Goal: Browse casually: Explore the website without a specific task or goal

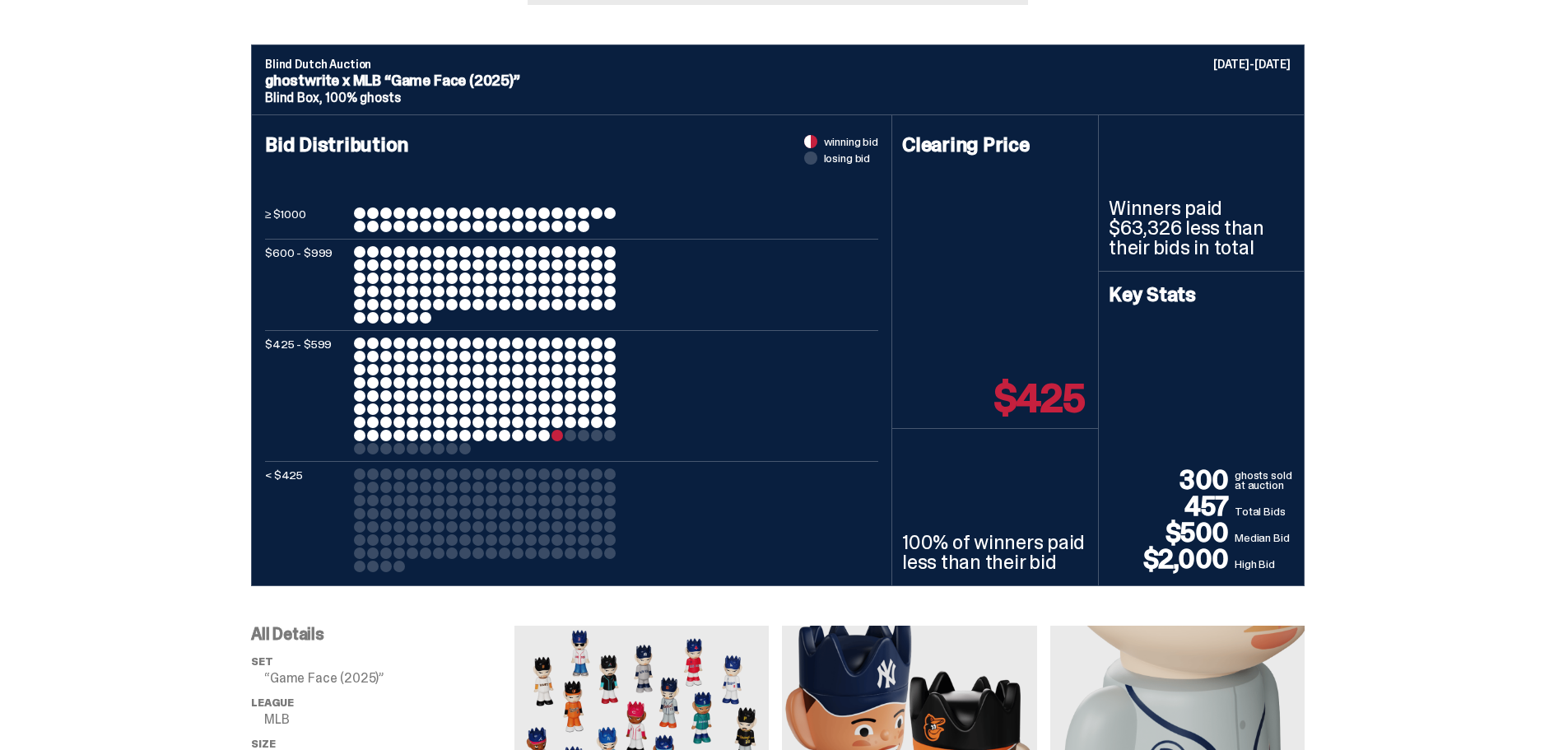
scroll to position [577, 0]
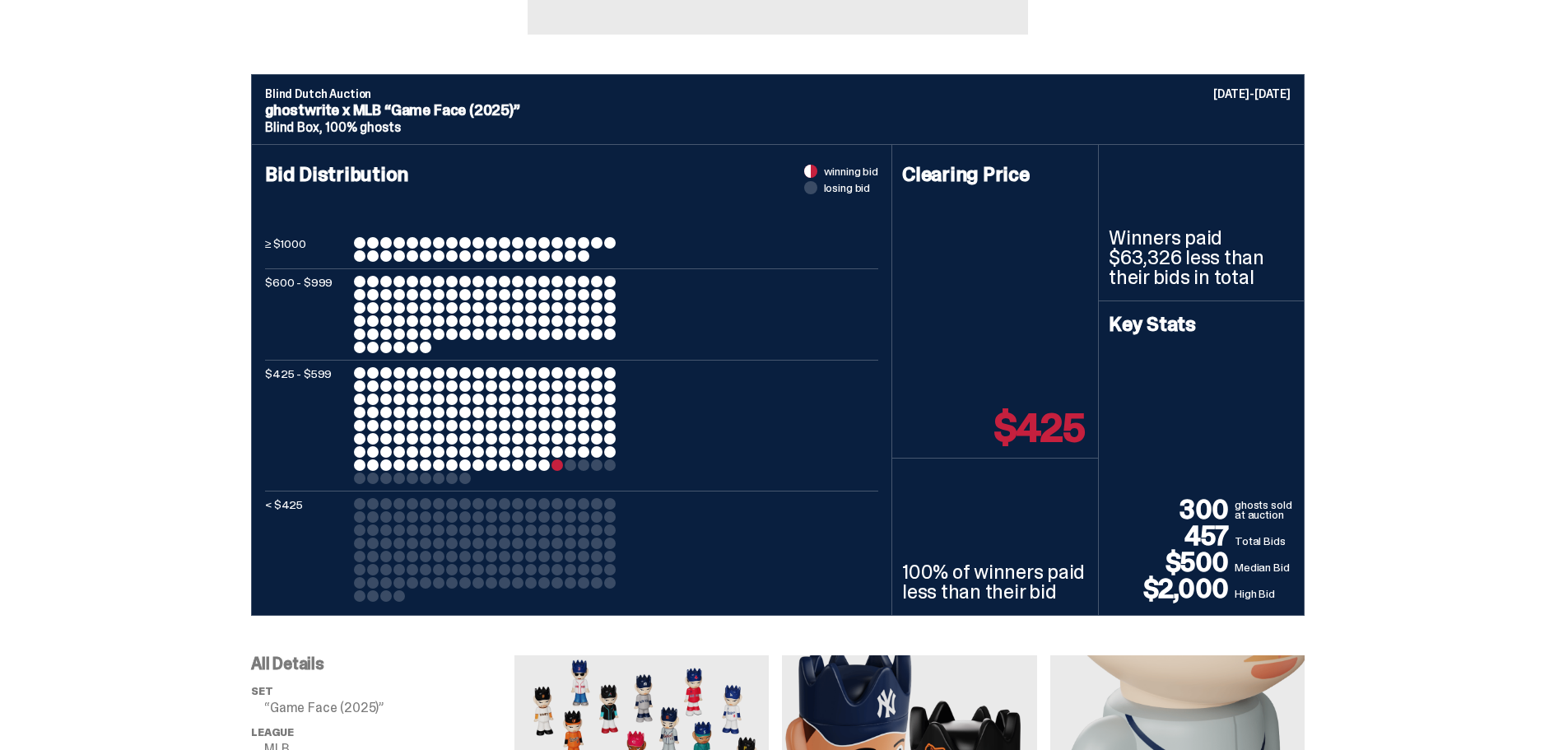
drag, startPoint x: 1169, startPoint y: 187, endPoint x: 1431, endPoint y: 127, distance: 268.8
click at [1431, 127] on div "Blind Dutch Auction August 05-08, 2025 ghostwrite x MLB “Game Face (2025)” Blin…" at bounding box center [777, 345] width 1555 height 541
click at [428, 277] on div at bounding box center [426, 282] width 12 height 12
click at [405, 258] on div at bounding box center [399, 257] width 12 height 12
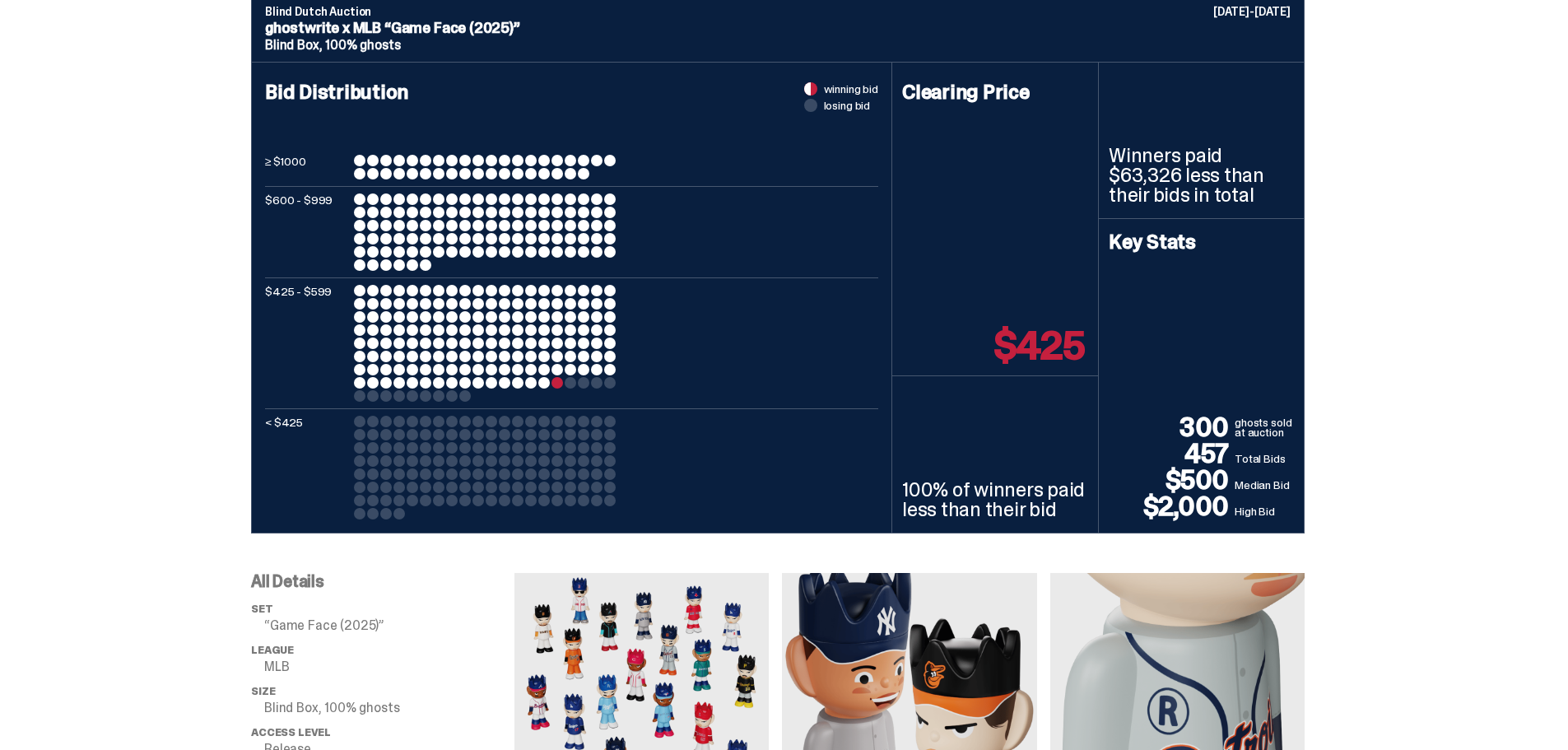
scroll to position [823, 0]
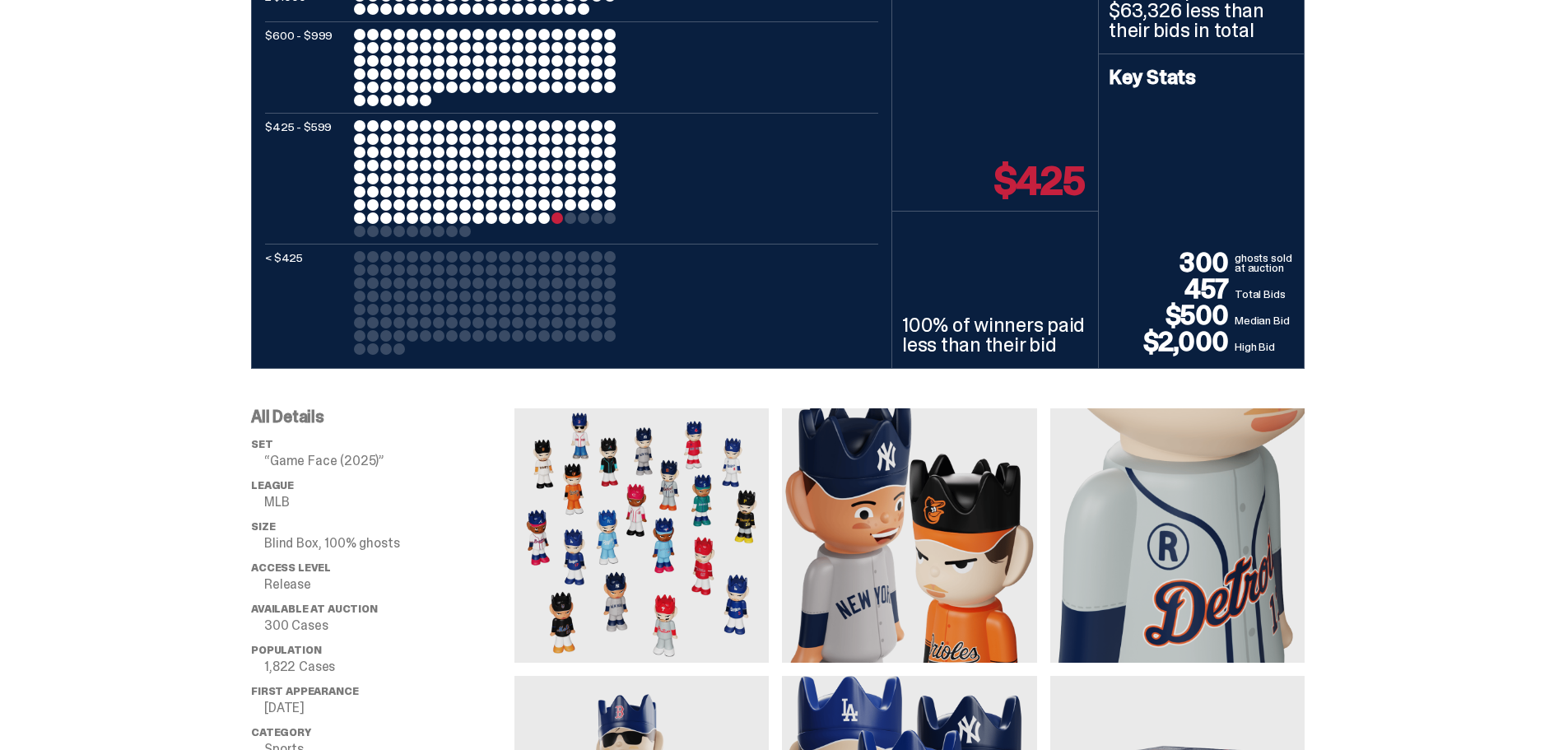
click at [563, 217] on div at bounding box center [557, 218] width 12 height 12
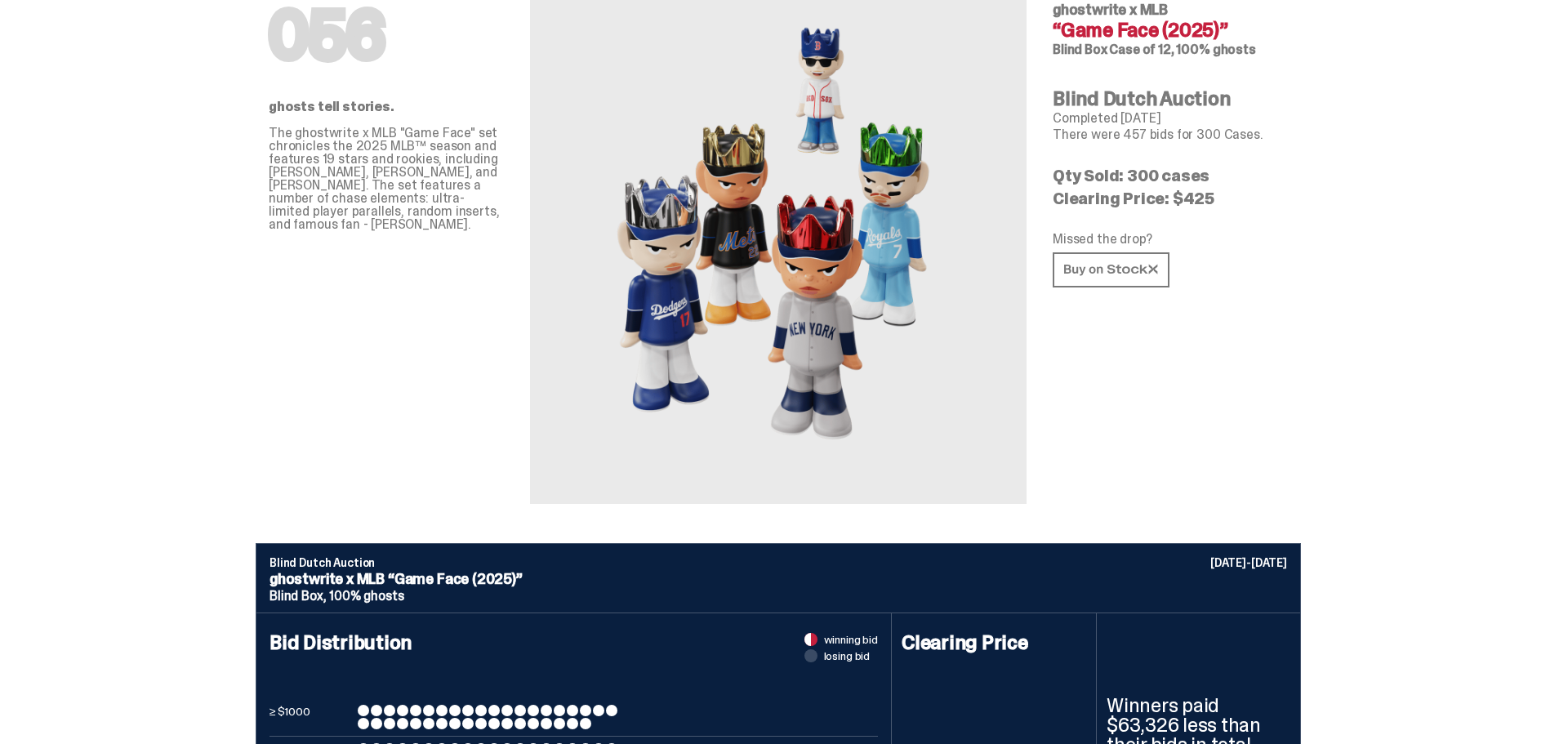
scroll to position [0, 0]
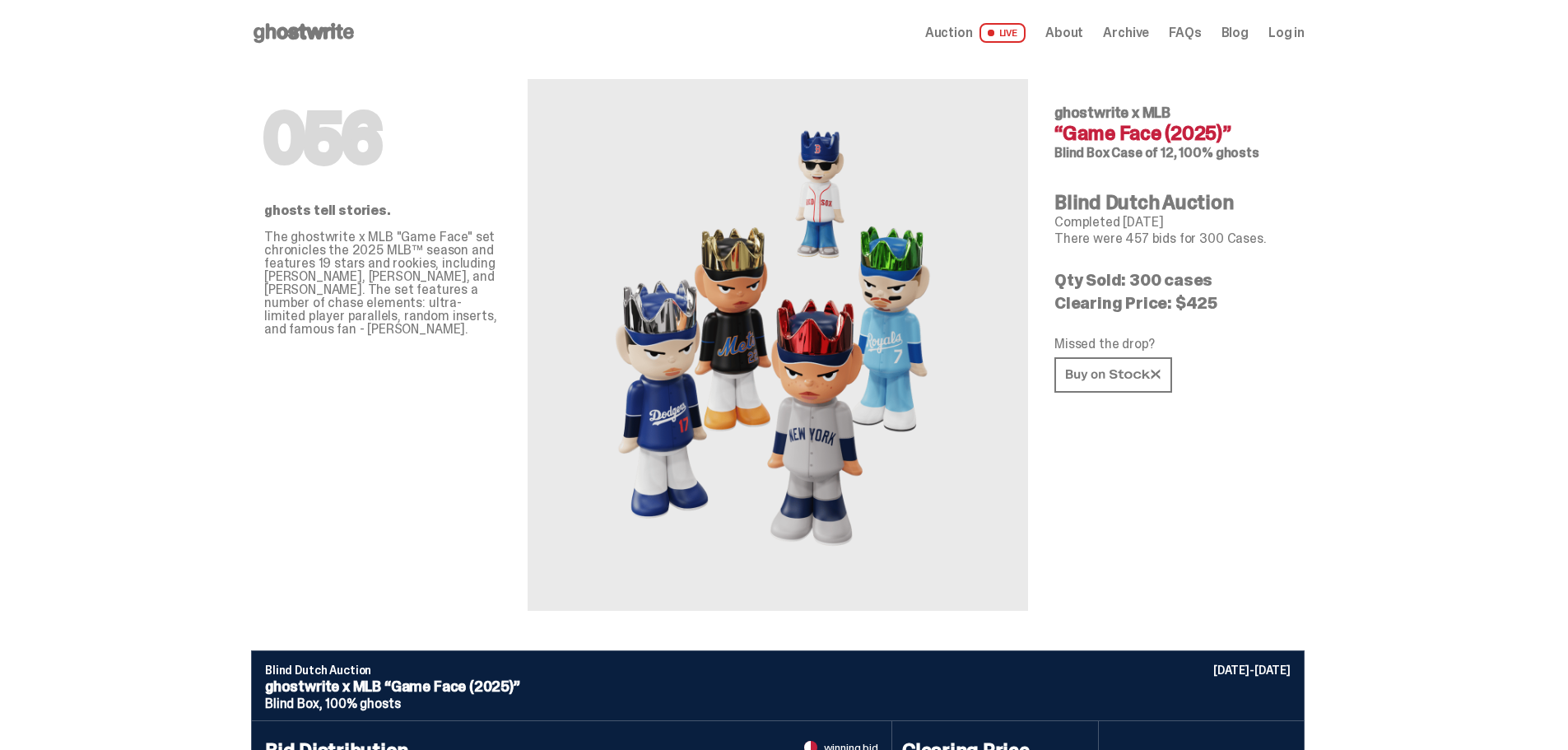
click at [444, 267] on p "The ghostwrite x MLB "Game Face" set chronicles the 2025 MLB™ season and featur…" at bounding box center [383, 283] width 237 height 106
click at [411, 311] on p "The ghostwrite x MLB "Game Face" set chronicles the 2025 MLB™ season and featur…" at bounding box center [383, 283] width 237 height 106
click at [973, 33] on span "Auction" at bounding box center [948, 32] width 48 height 13
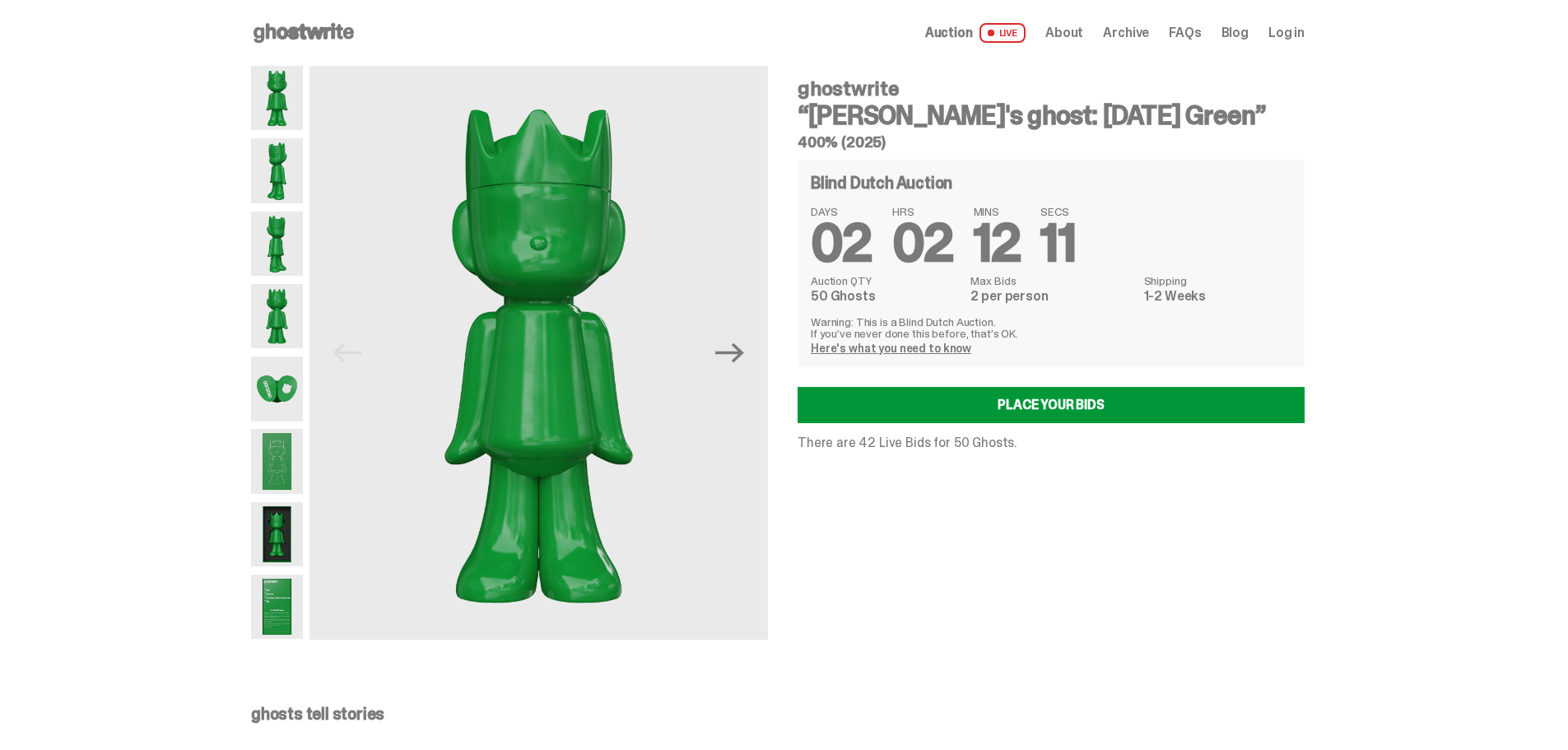
click at [295, 607] on img at bounding box center [276, 607] width 52 height 65
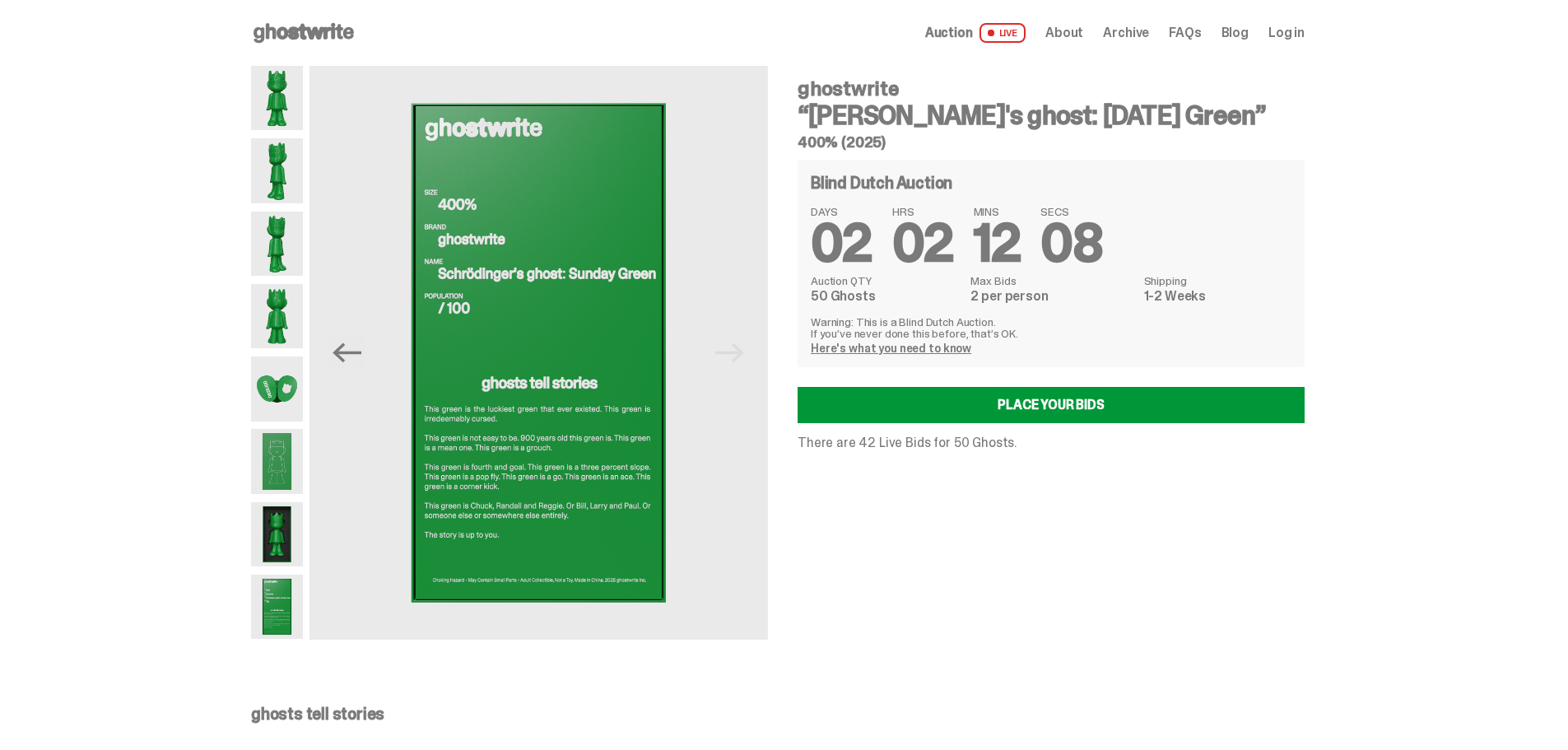
click at [275, 504] on img at bounding box center [276, 535] width 52 height 65
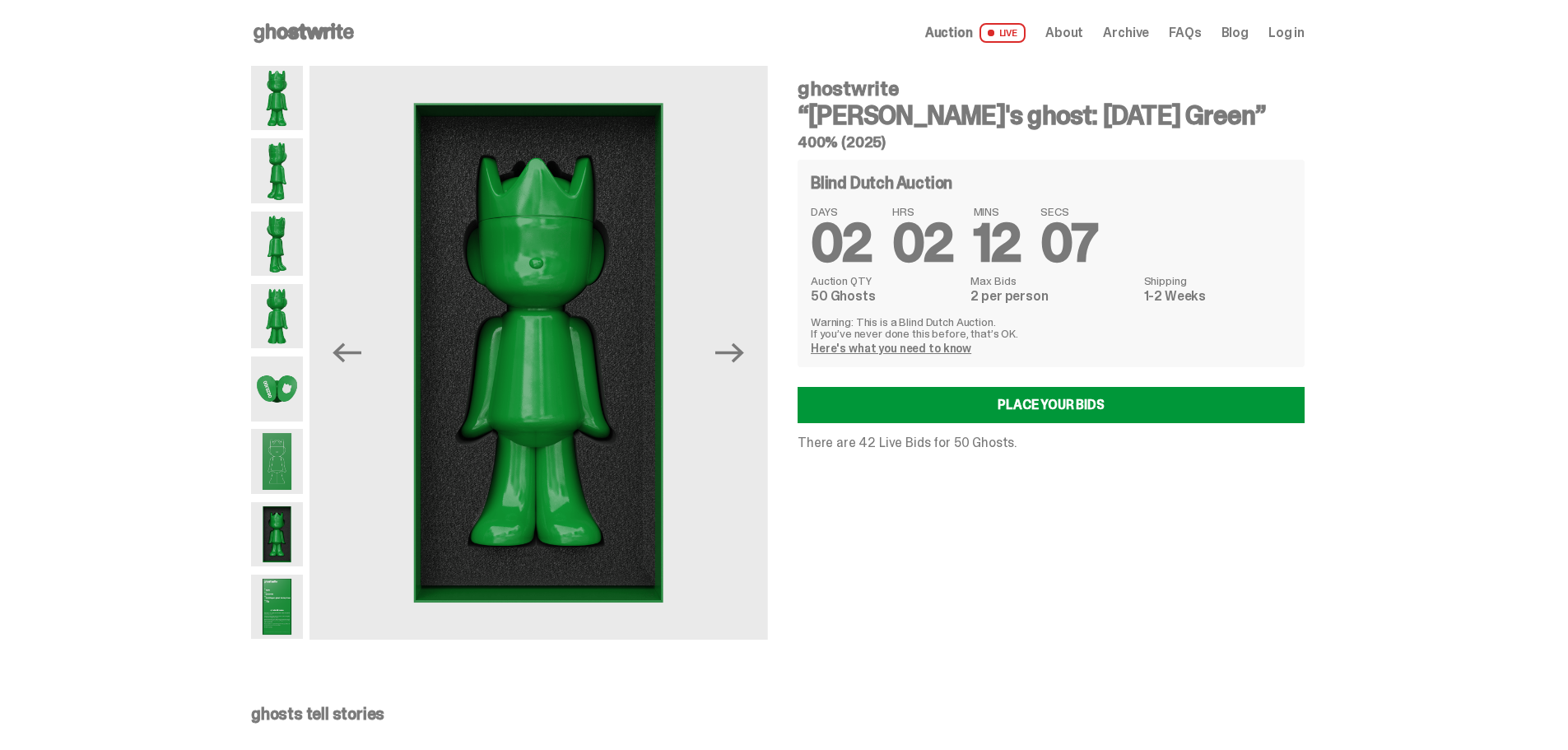
click at [291, 396] on img at bounding box center [276, 389] width 52 height 65
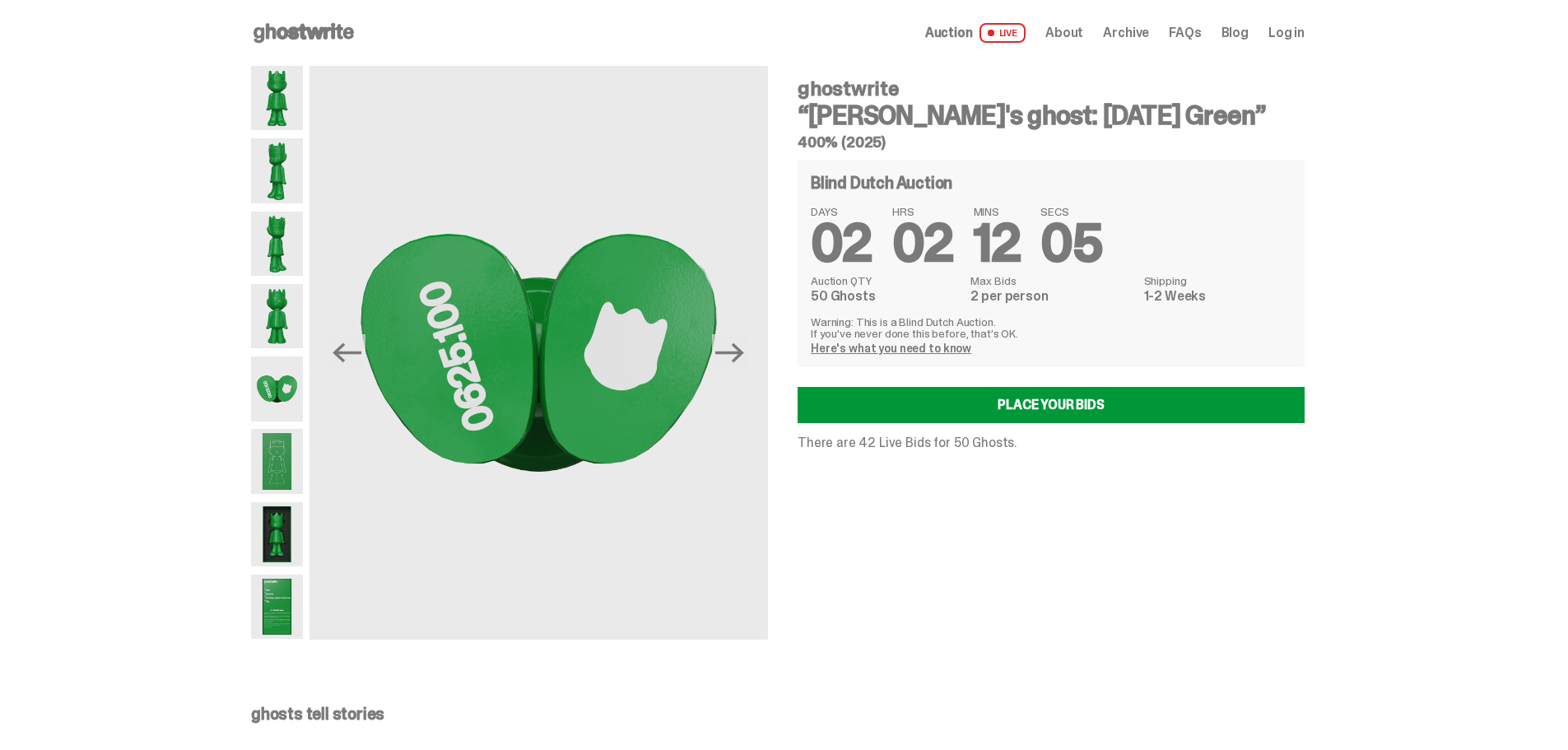
click at [265, 287] on img at bounding box center [276, 316] width 52 height 65
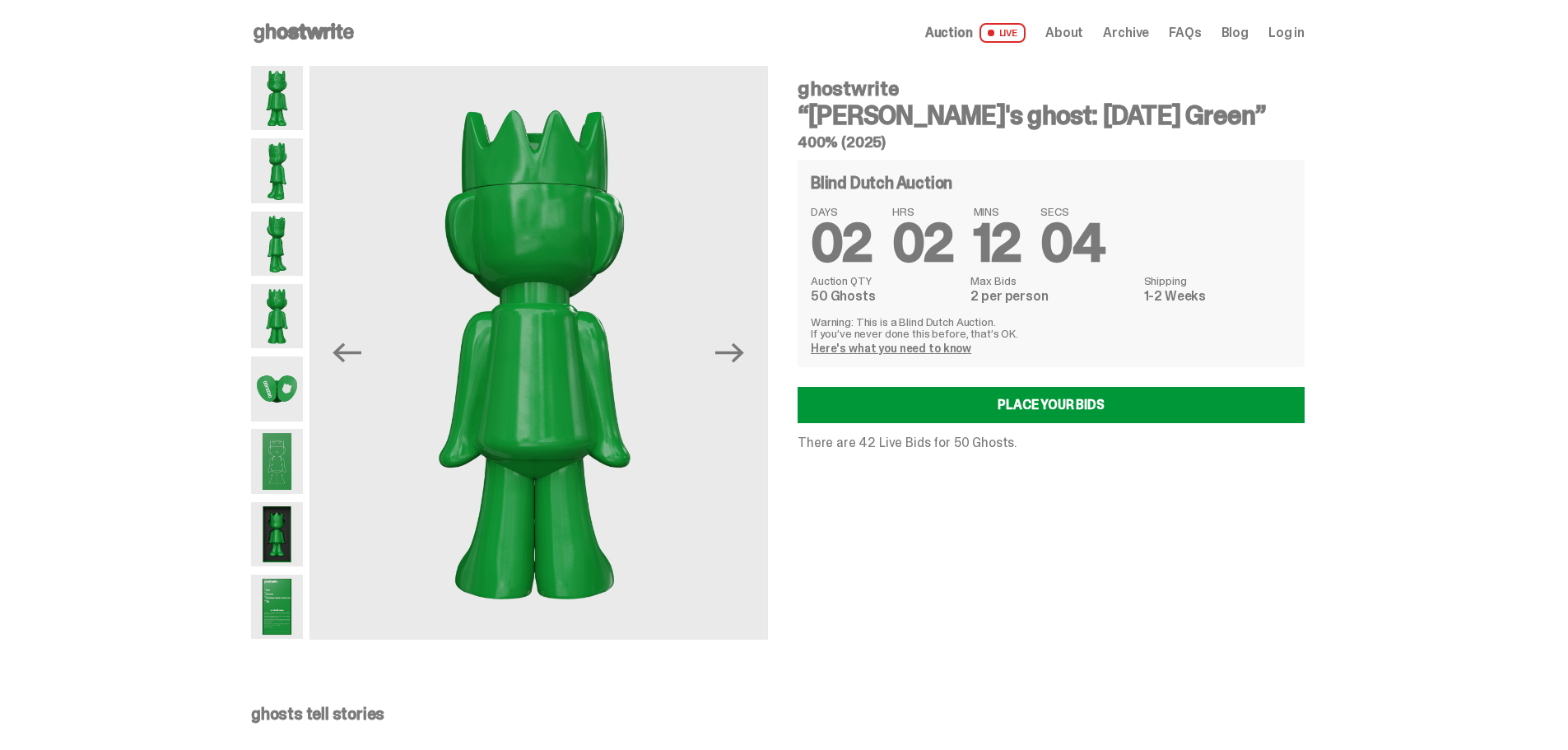
click at [285, 257] on img at bounding box center [276, 244] width 52 height 65
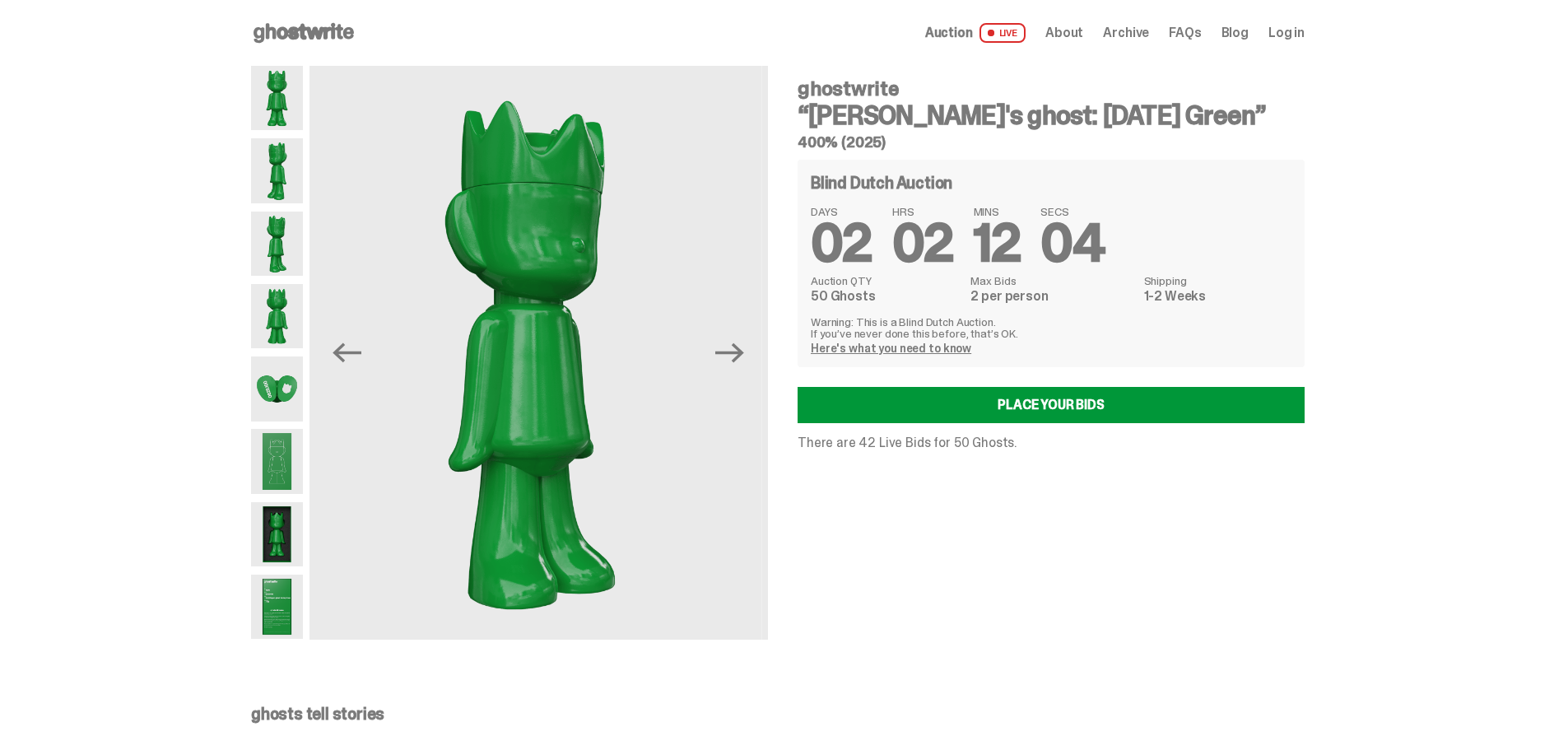
click at [284, 178] on img at bounding box center [276, 170] width 52 height 65
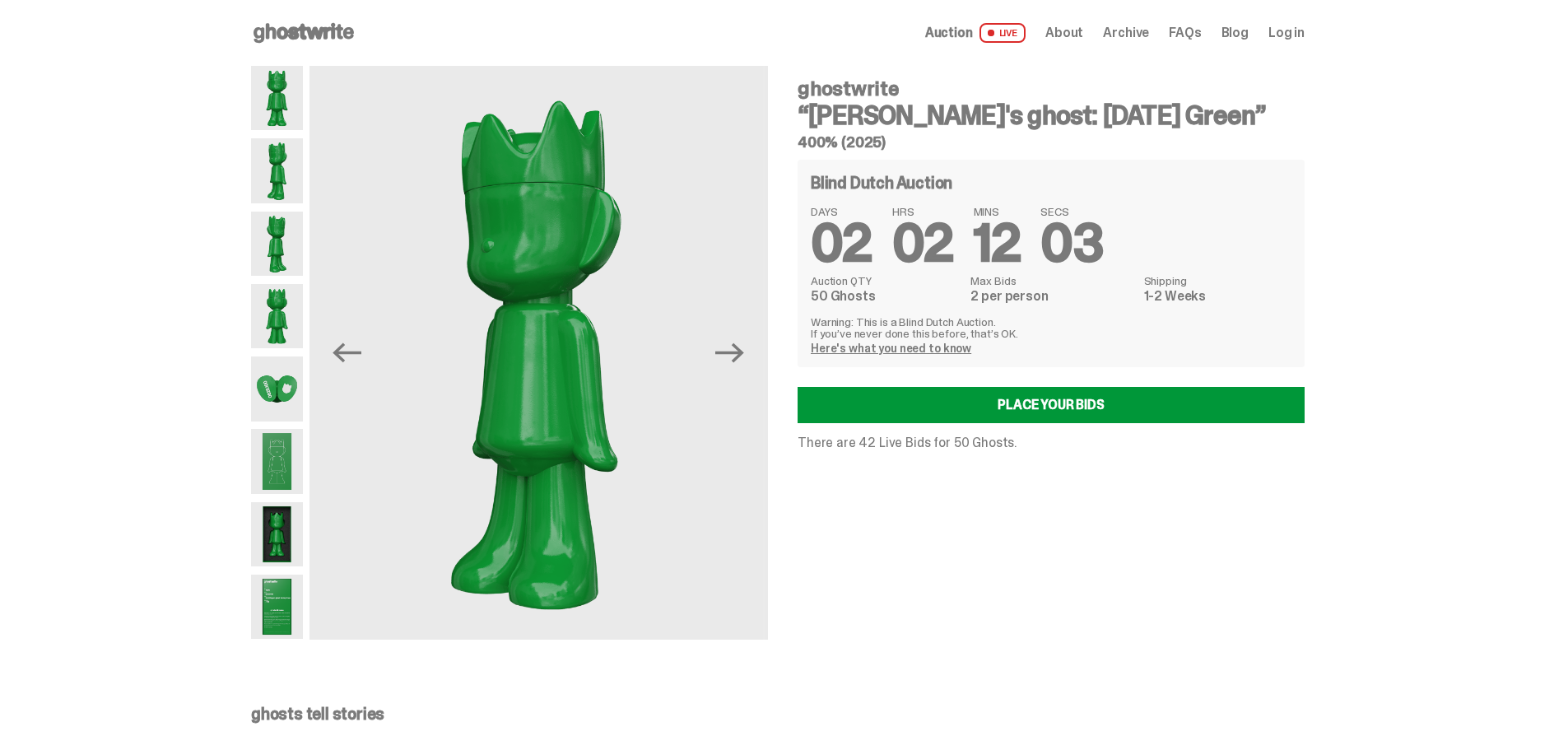
click at [282, 106] on img at bounding box center [276, 98] width 52 height 65
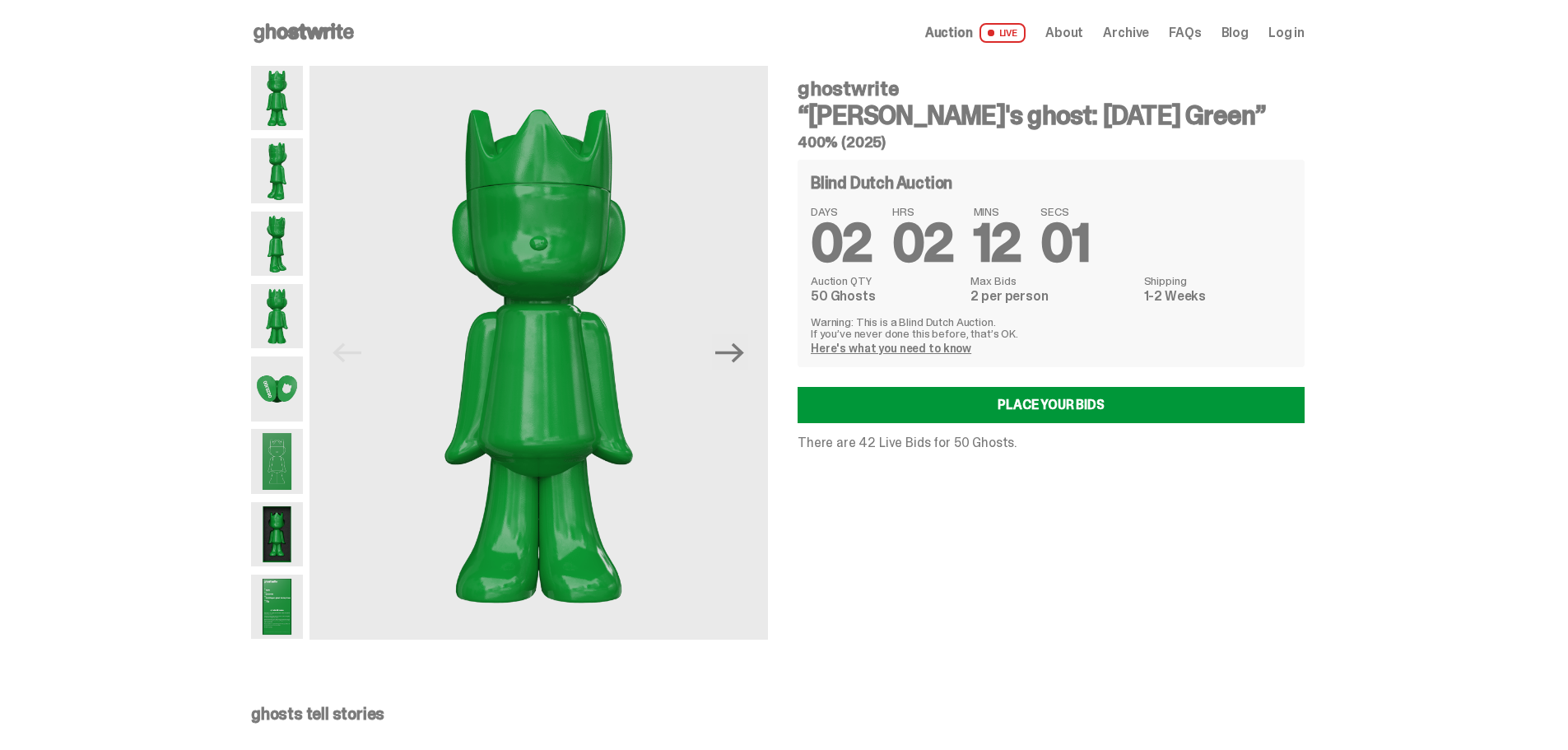
click at [1084, 28] on span "About" at bounding box center [1064, 32] width 38 height 13
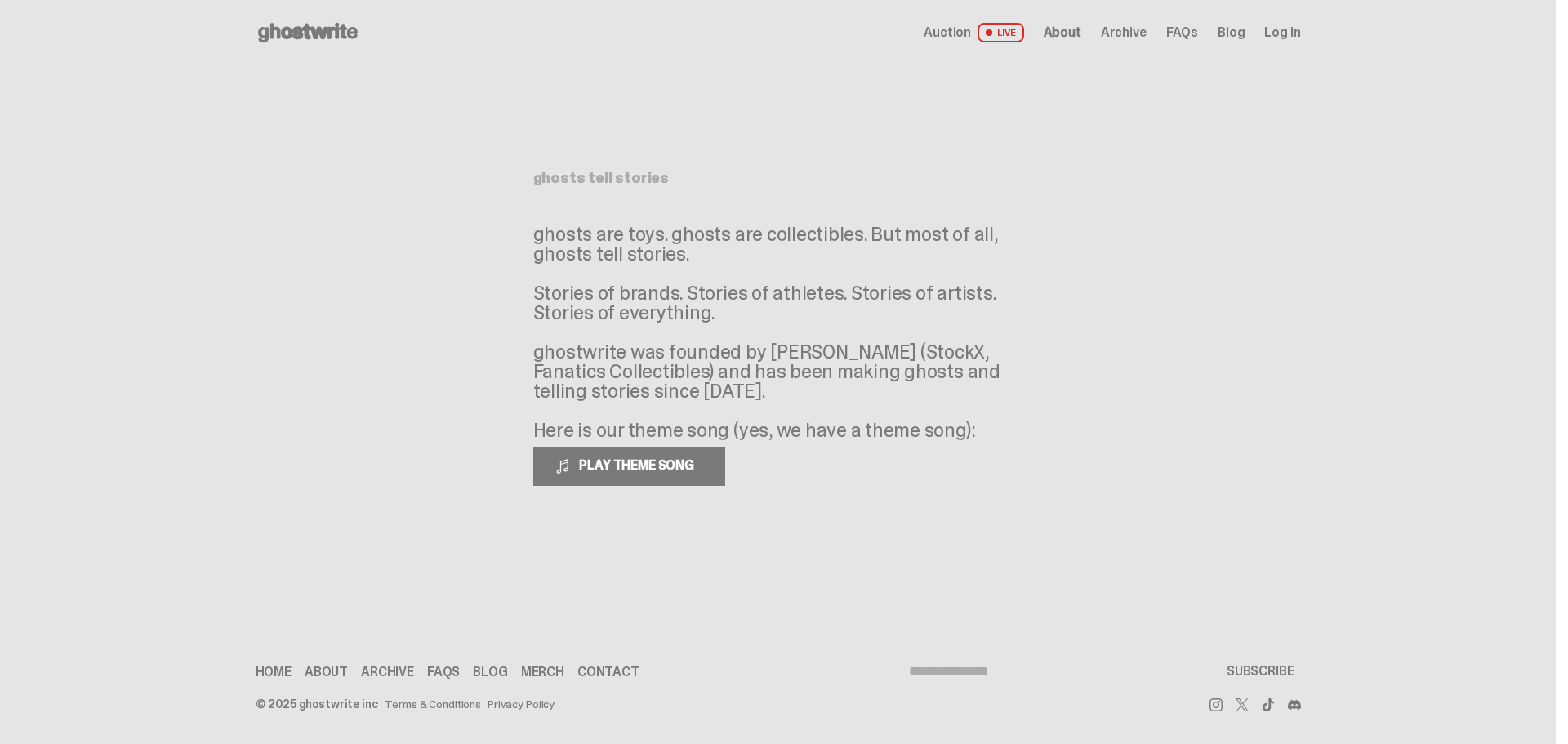
click at [331, 36] on icon at bounding box center [308, 32] width 105 height 26
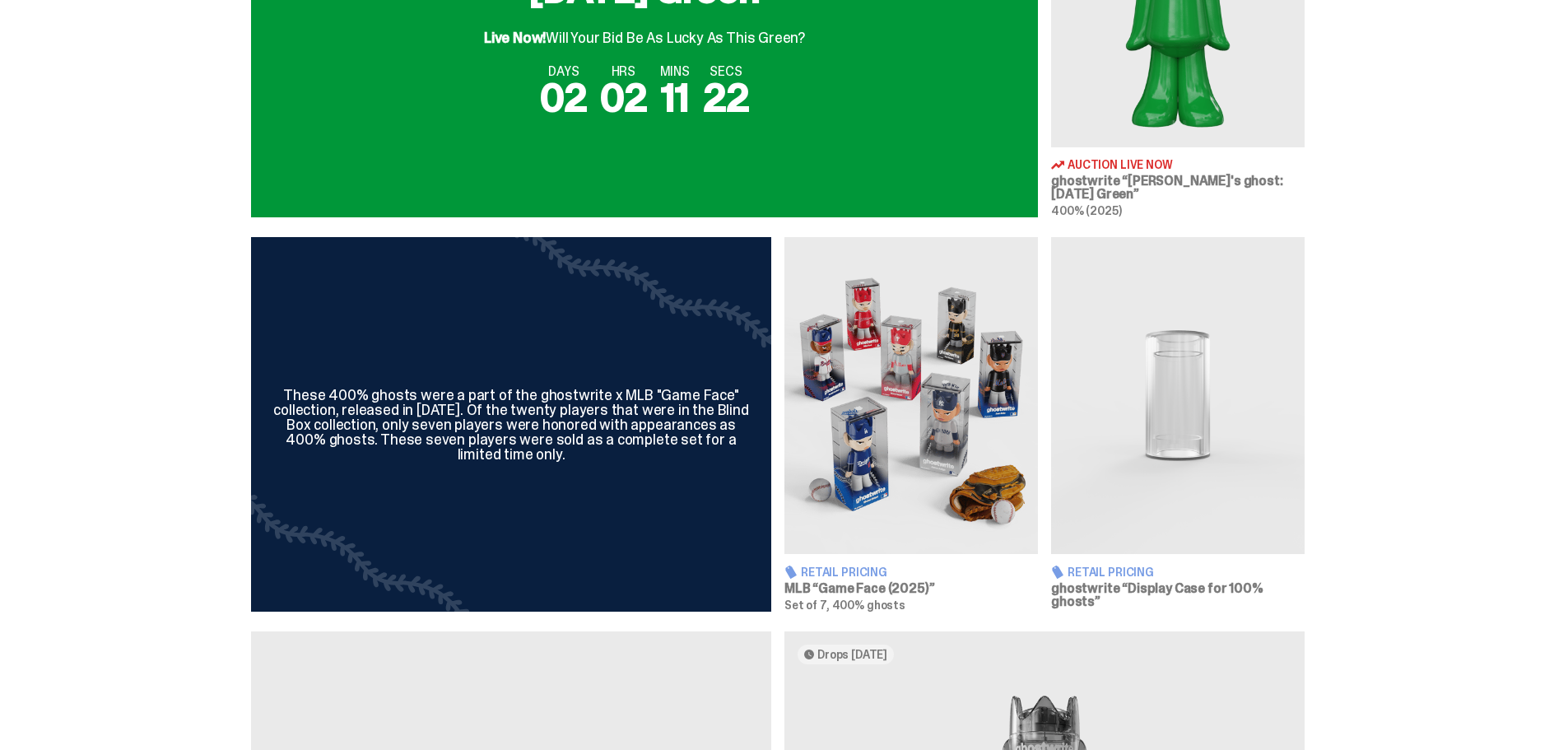
scroll to position [823, 0]
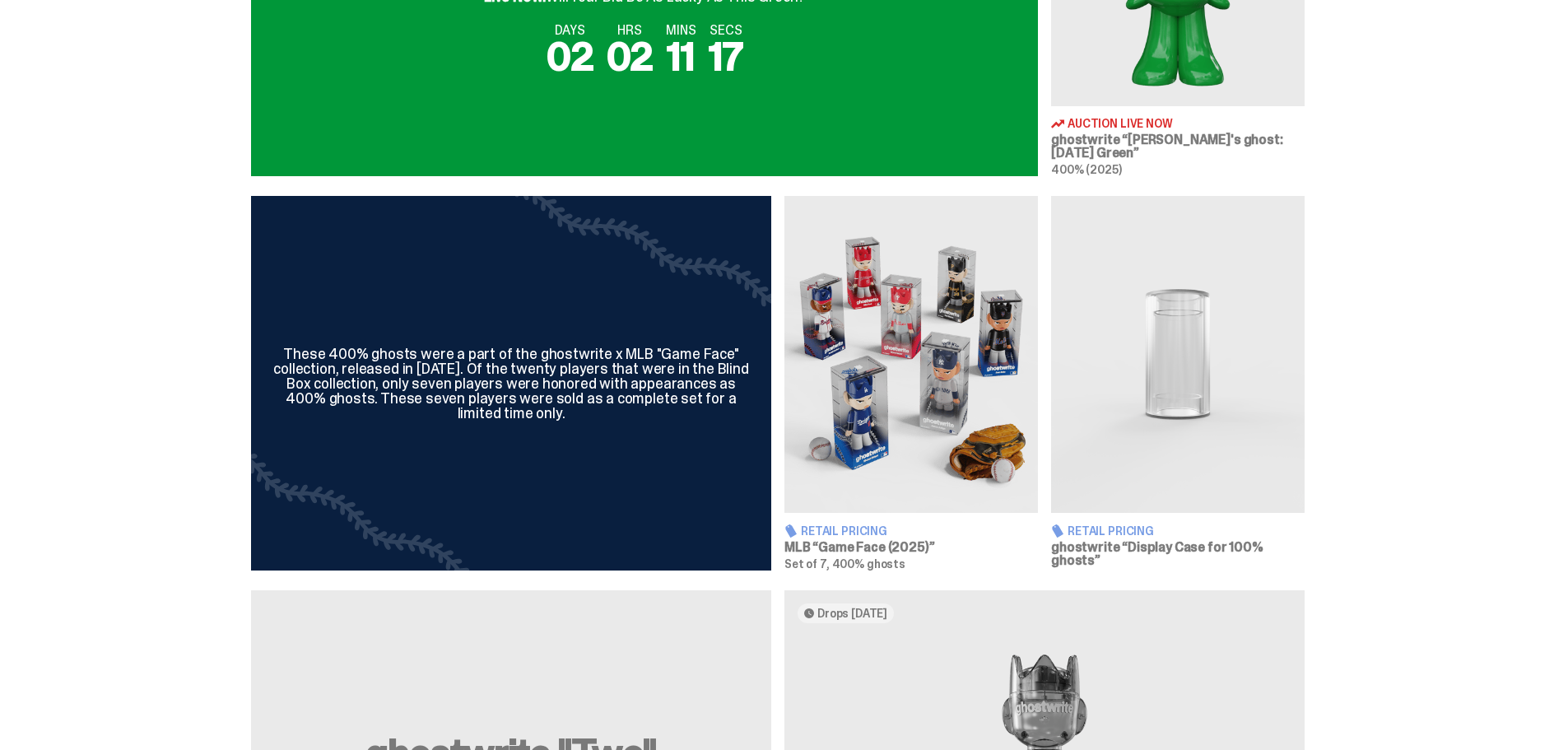
click at [877, 401] on img at bounding box center [910, 354] width 254 height 317
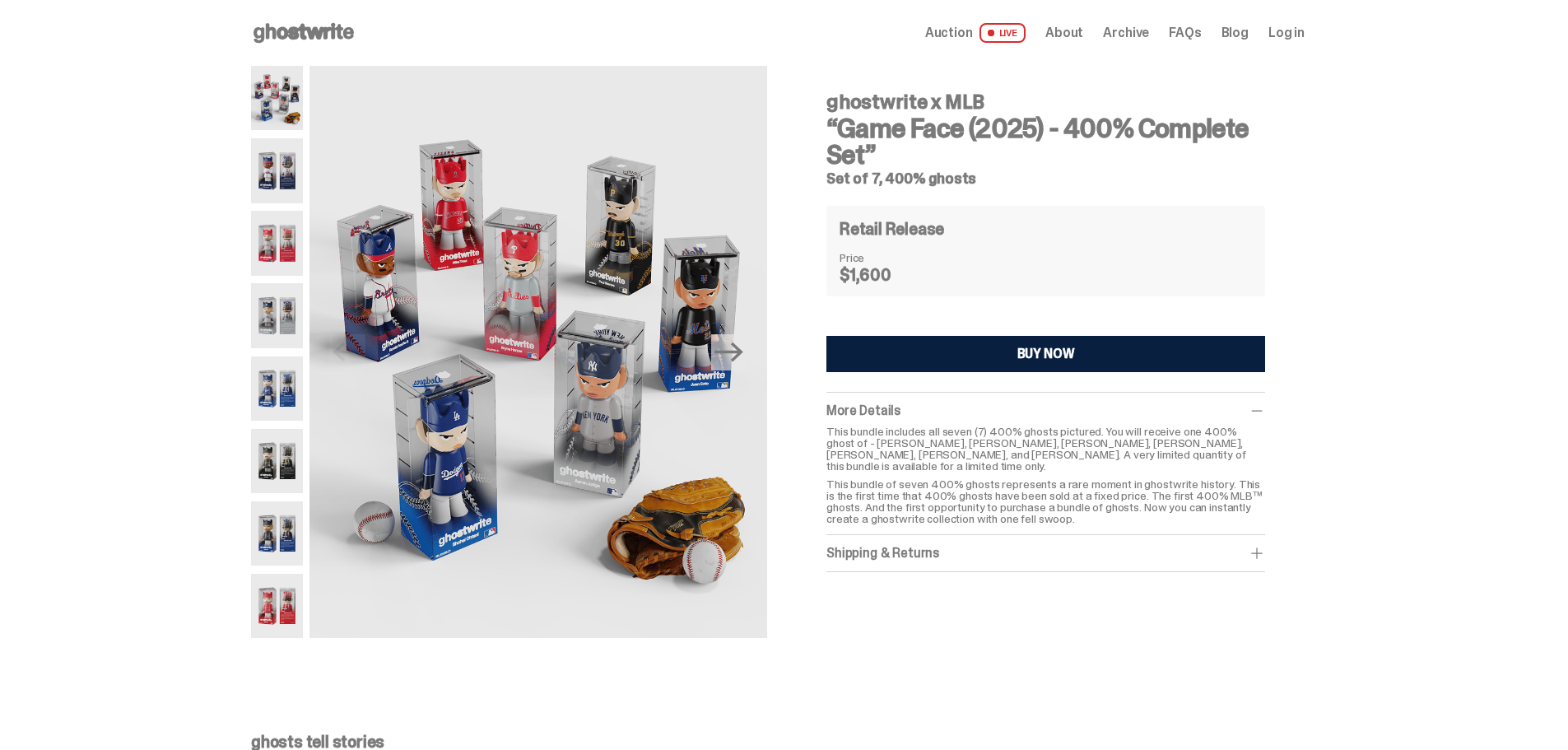
click at [294, 148] on img at bounding box center [276, 170] width 52 height 65
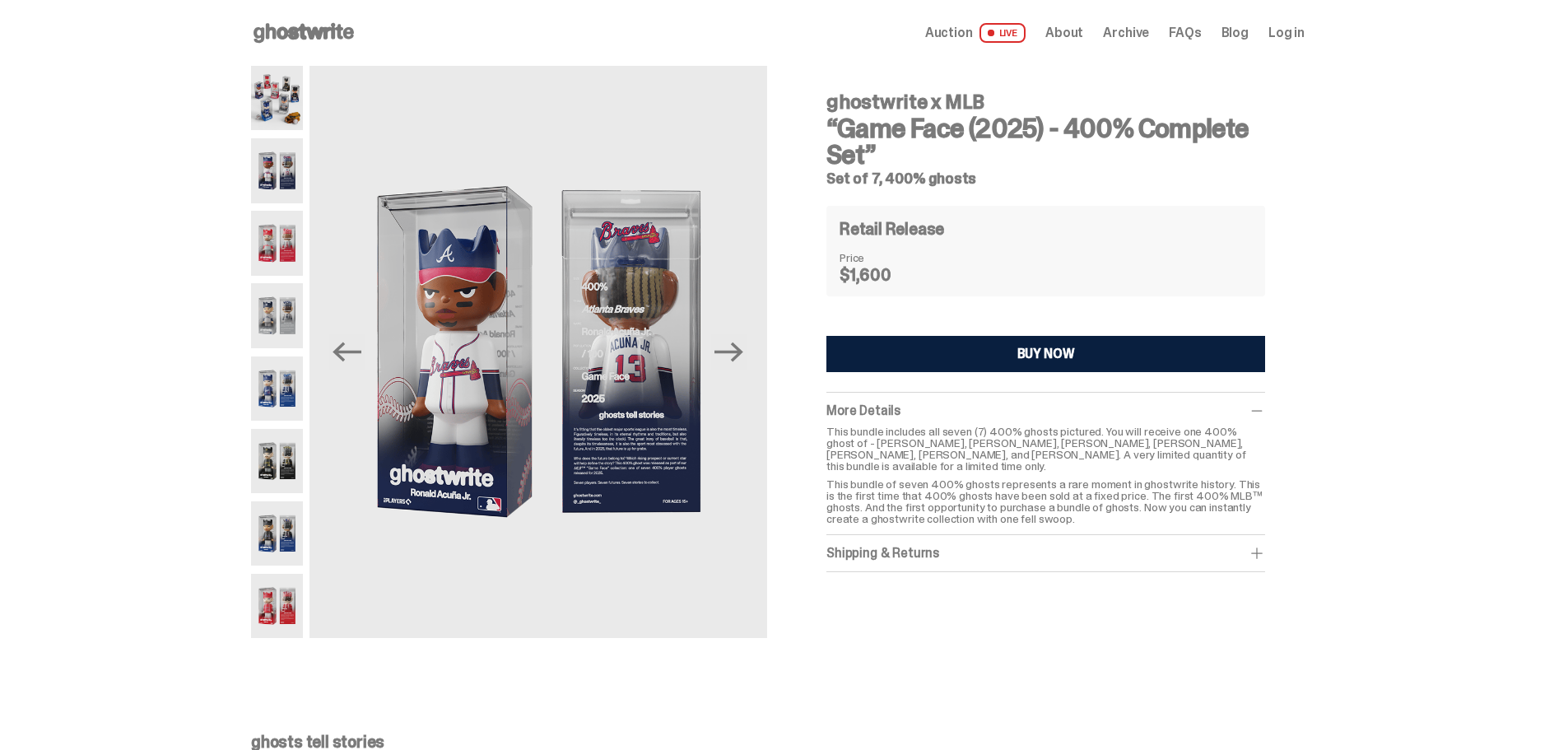
click at [302, 258] on img at bounding box center [276, 243] width 52 height 65
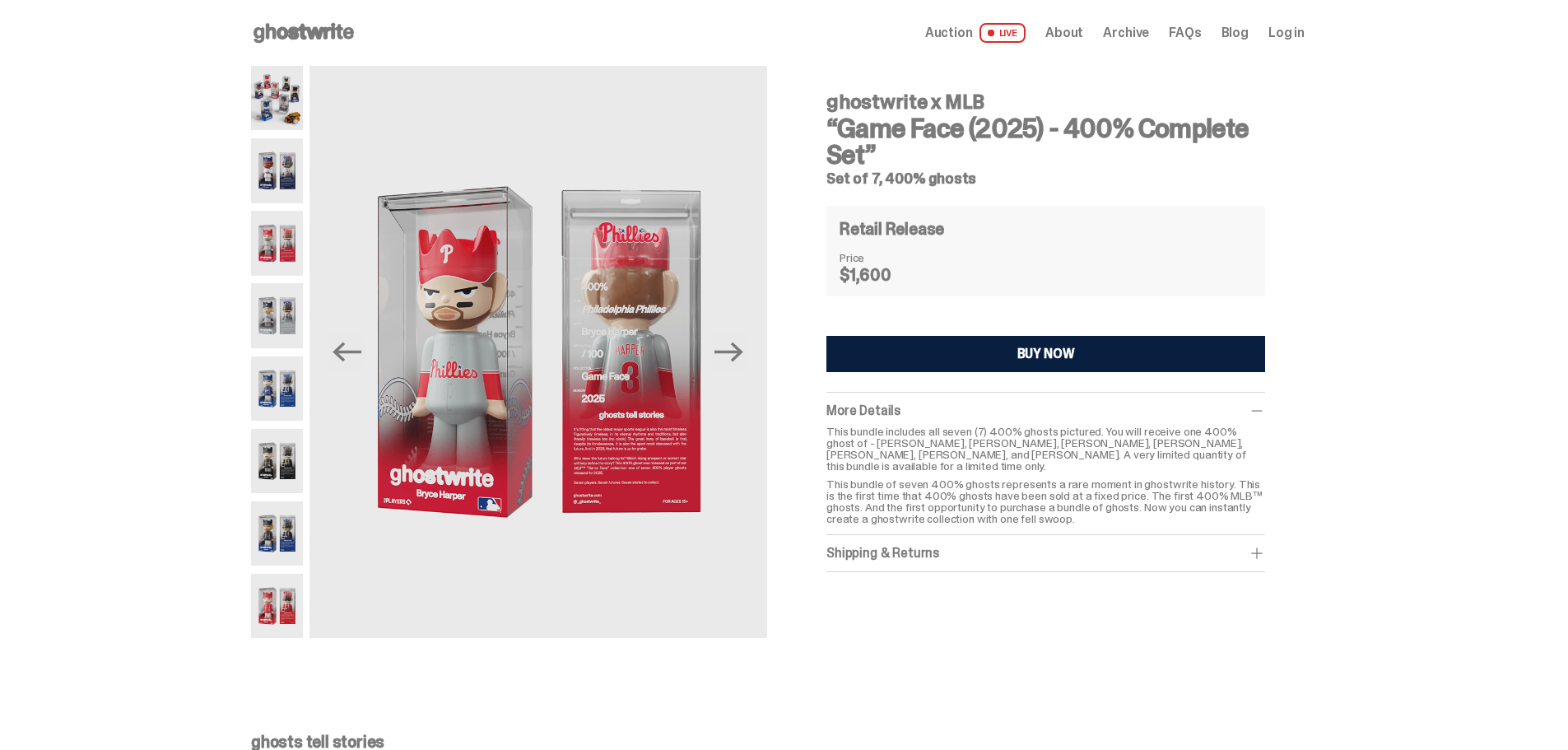
click at [313, 404] on div "Previous Next" at bounding box center [508, 352] width 516 height 572
click at [294, 405] on img at bounding box center [276, 389] width 52 height 65
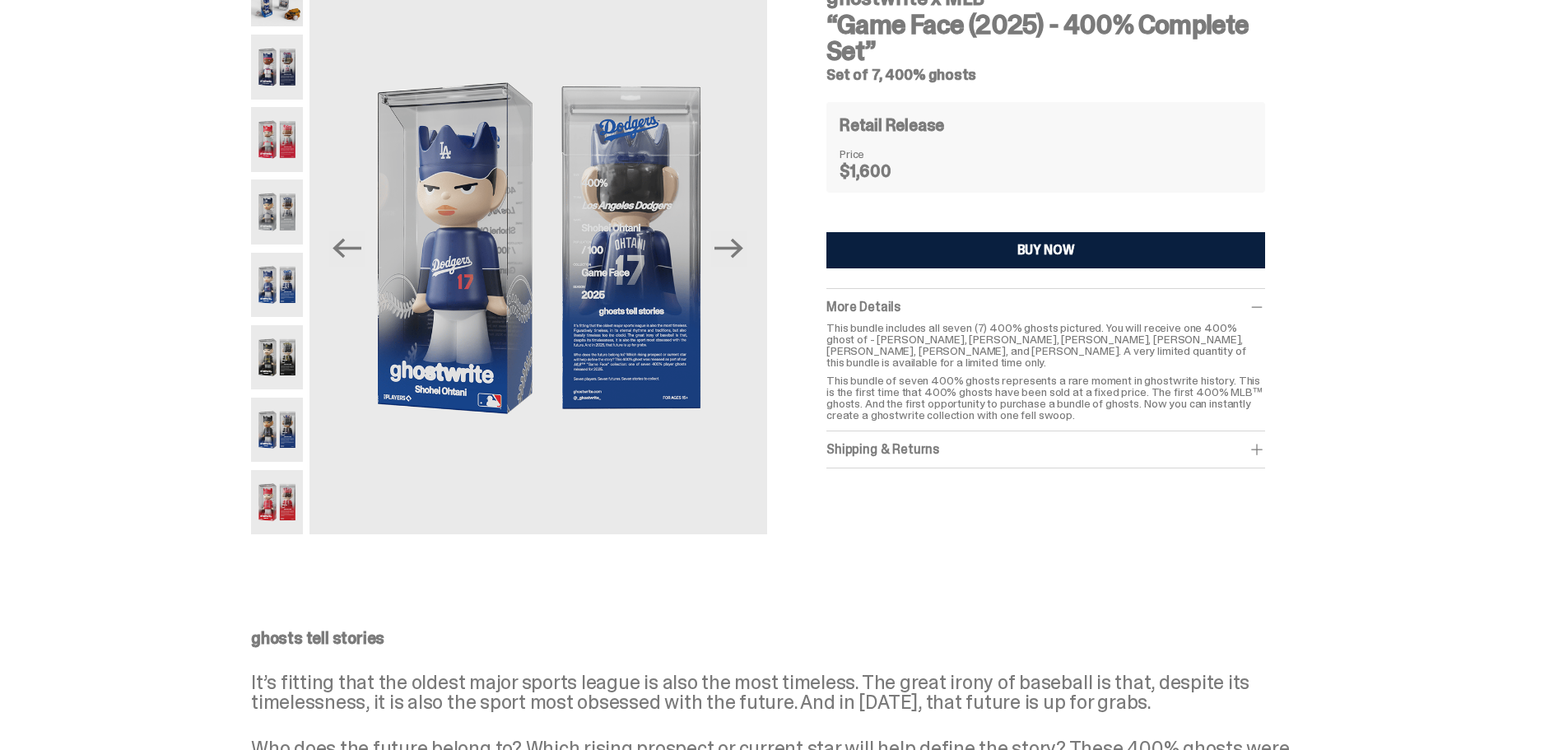
scroll to position [247, 0]
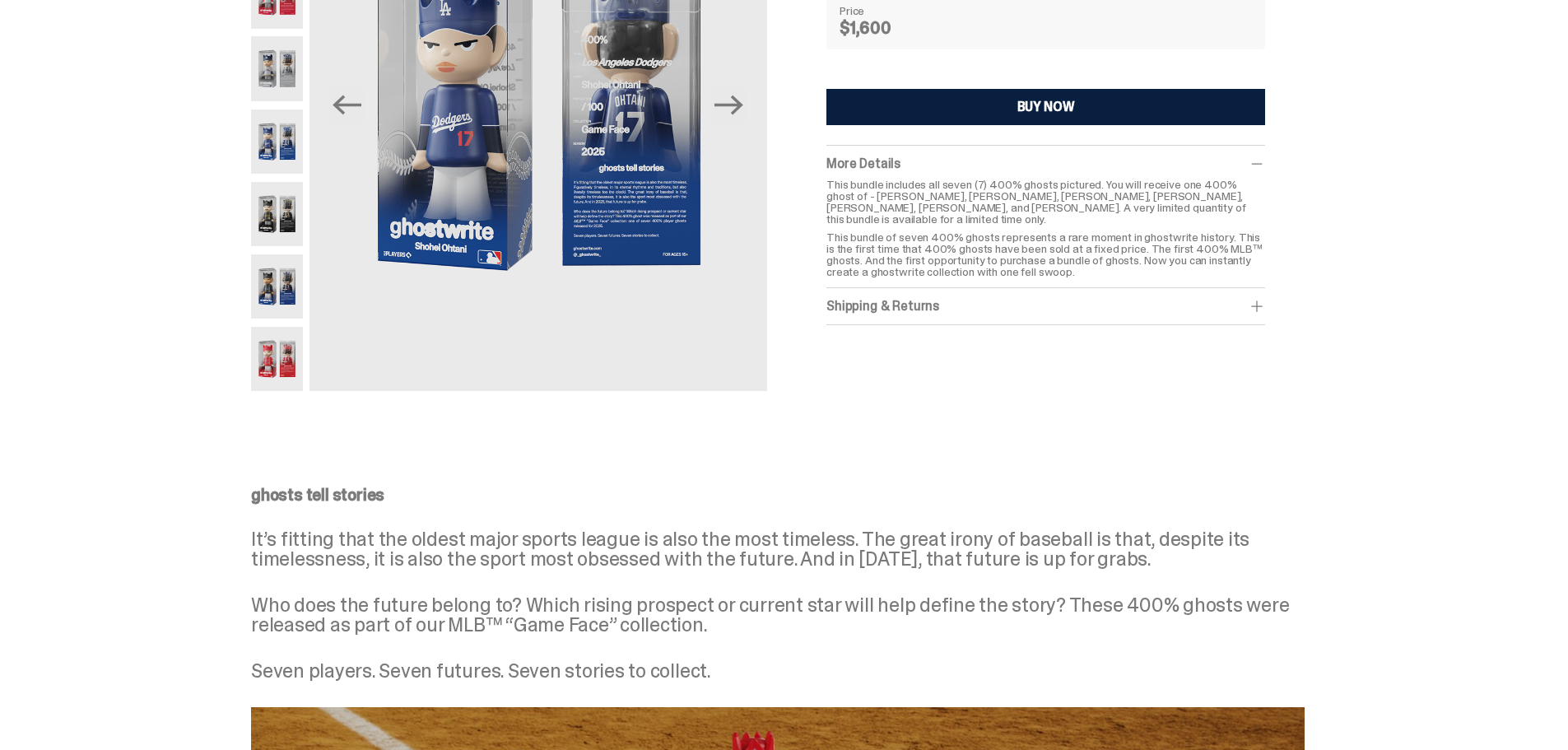
click at [296, 359] on img at bounding box center [276, 359] width 52 height 65
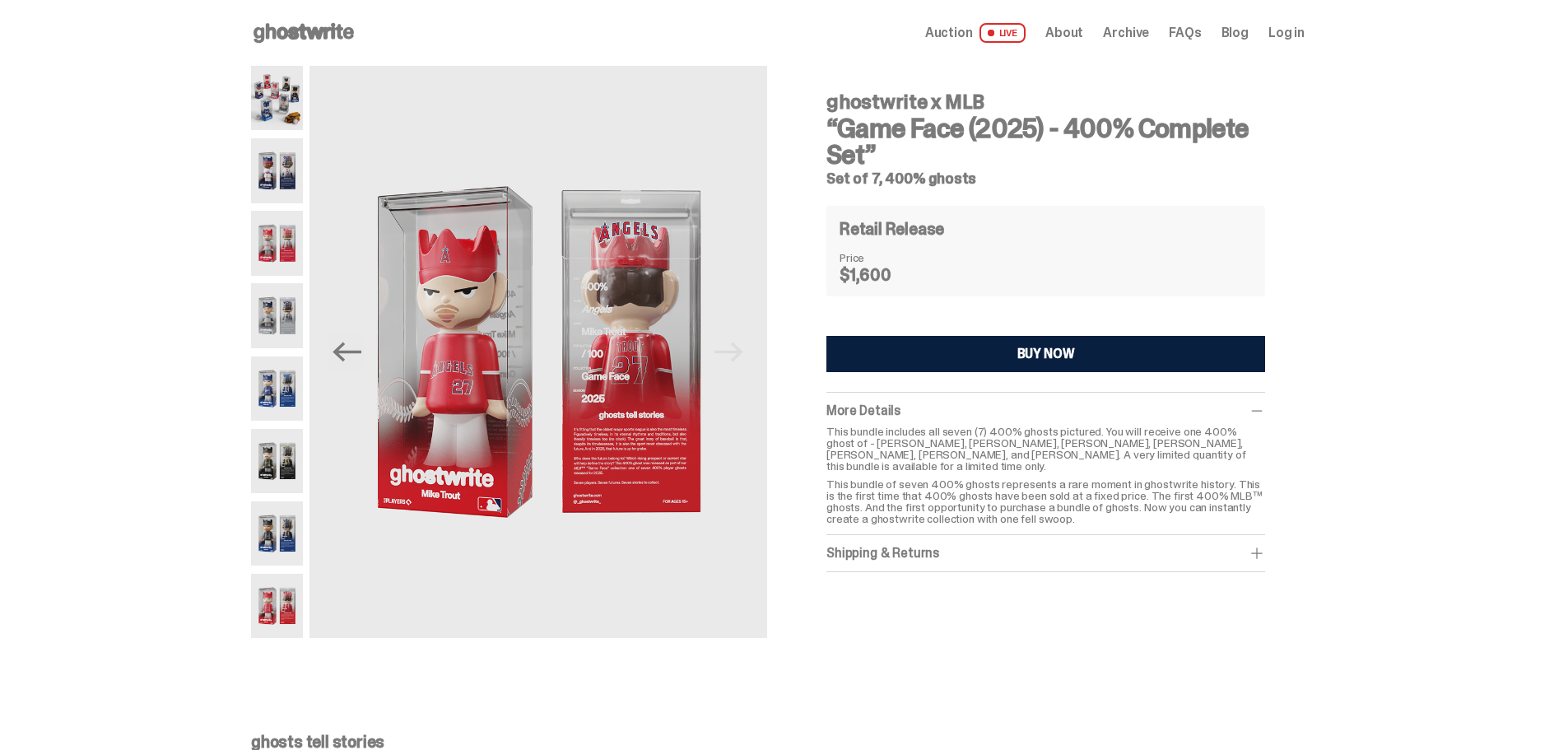
click at [253, 106] on div "ghostwrite x MLB “Game Face (2025) - 400% Complete Set” Set of 7, 400% ghosts P…" at bounding box center [777, 359] width 1555 height 588
click at [283, 101] on img at bounding box center [276, 98] width 52 height 65
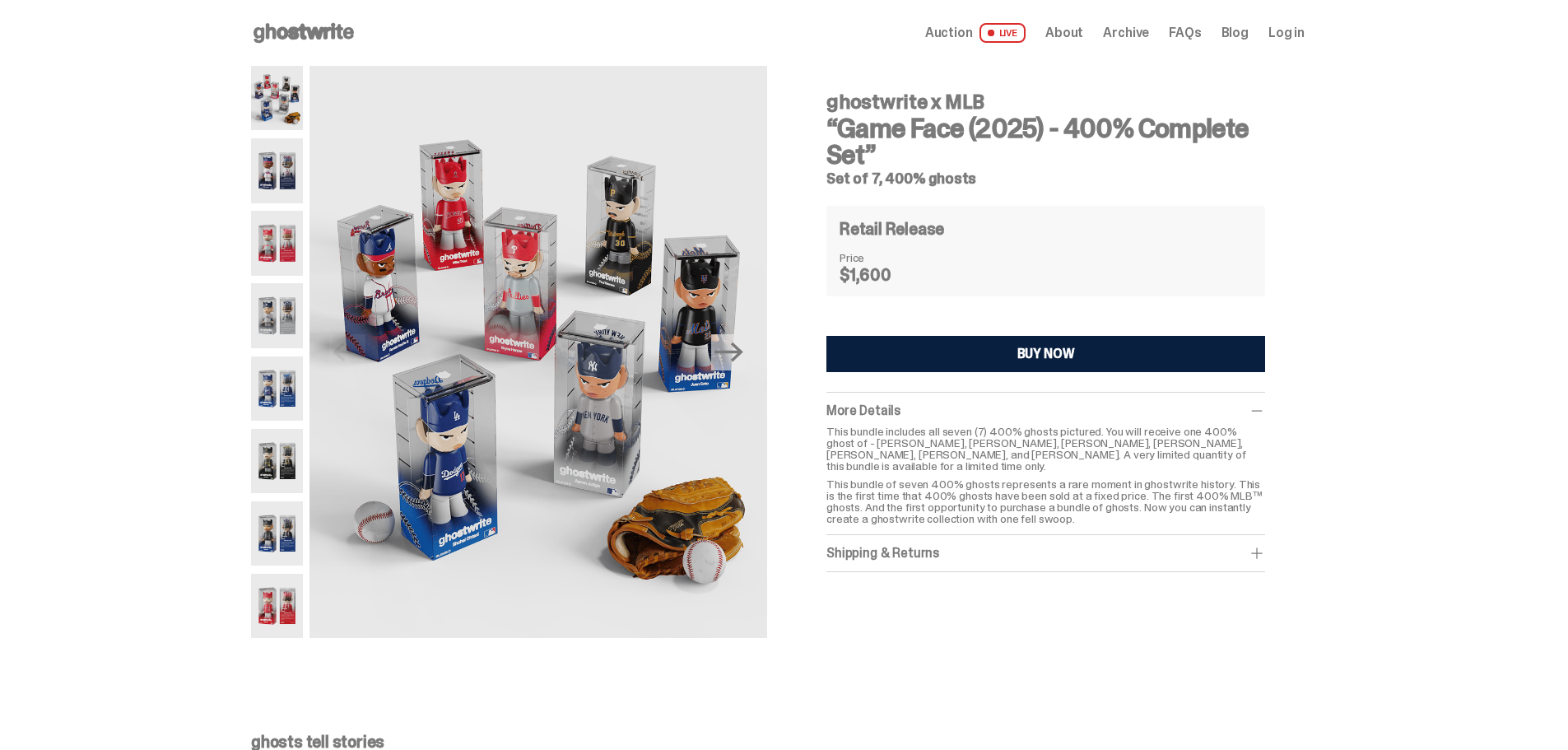
click at [254, 455] on div "ghostwrite x MLB “Game Face (2025) - 400% Complete Set” Set of 7, 400% ghosts P…" at bounding box center [777, 359] width 1555 height 588
click at [270, 453] on img at bounding box center [276, 461] width 52 height 65
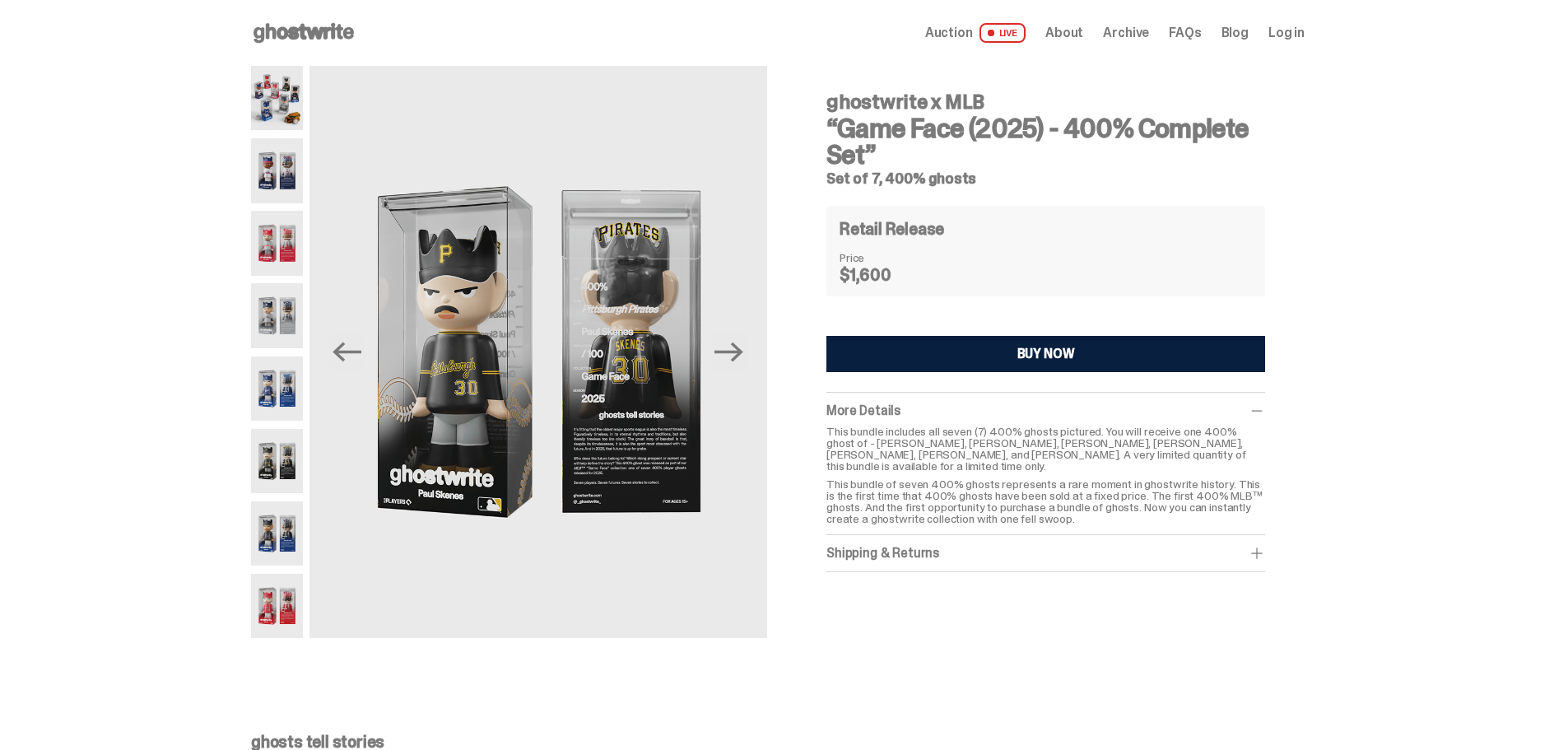
click at [276, 488] on img at bounding box center [276, 461] width 52 height 65
click at [300, 558] on img at bounding box center [276, 534] width 52 height 65
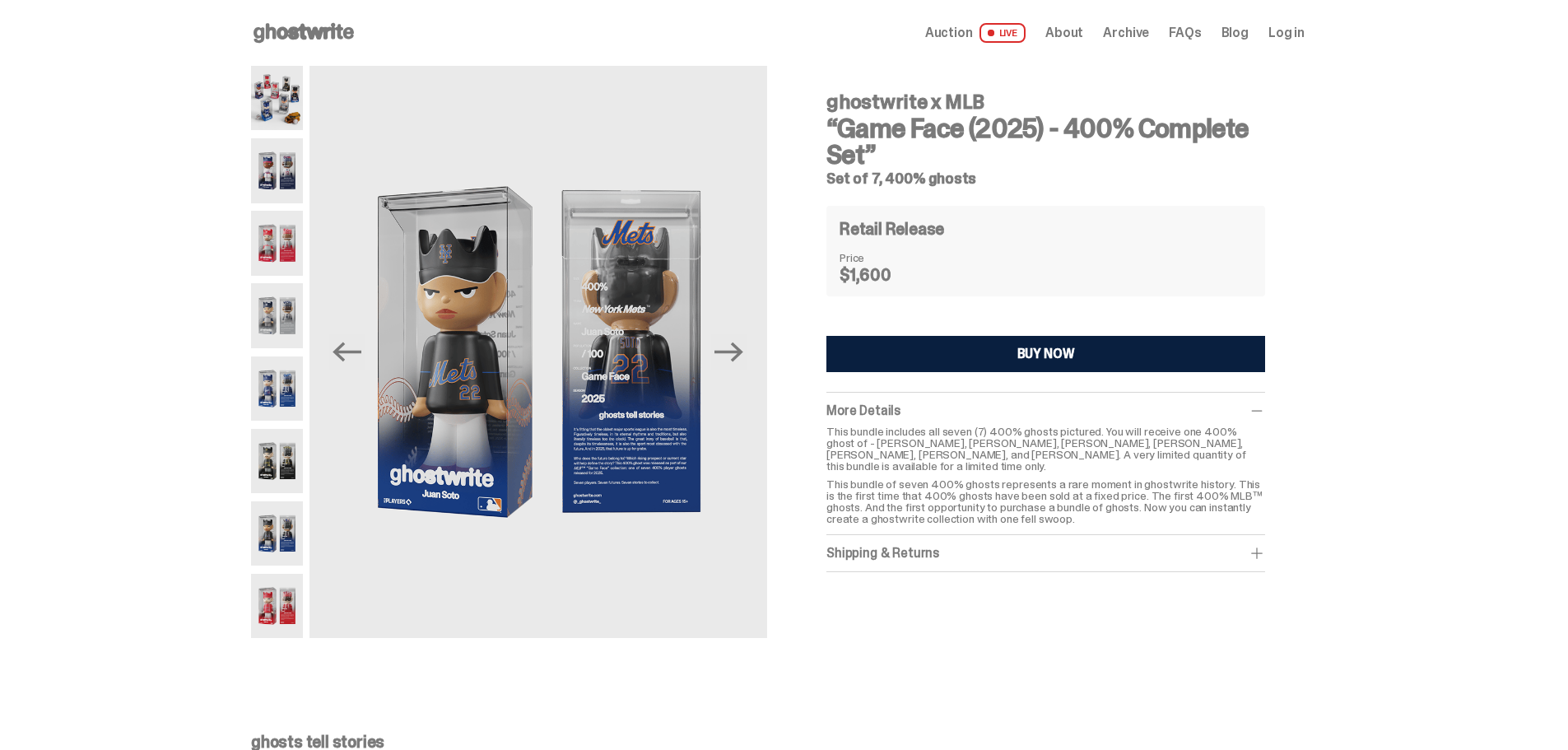
click at [298, 343] on img at bounding box center [276, 315] width 52 height 65
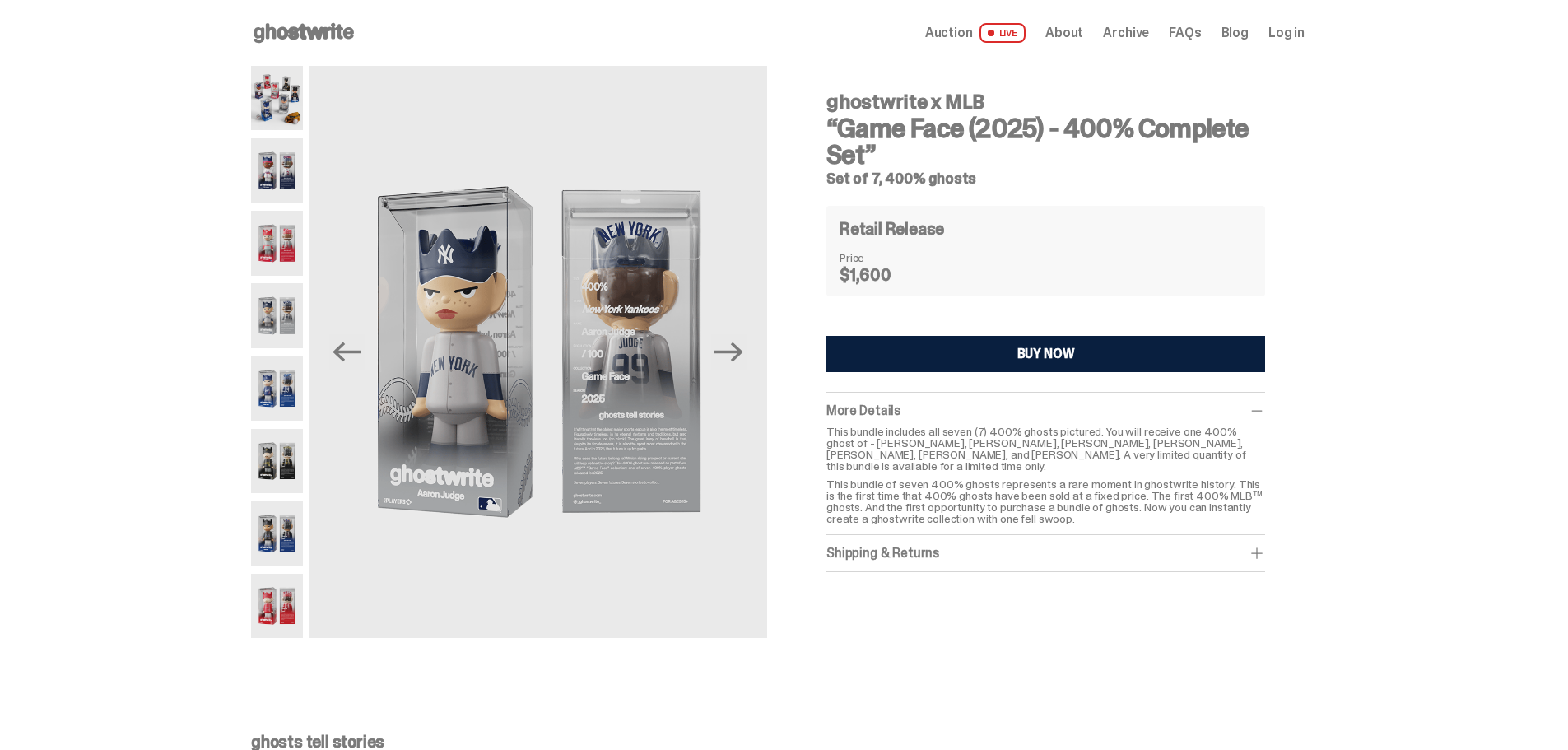
click at [262, 66] on img at bounding box center [276, 98] width 52 height 65
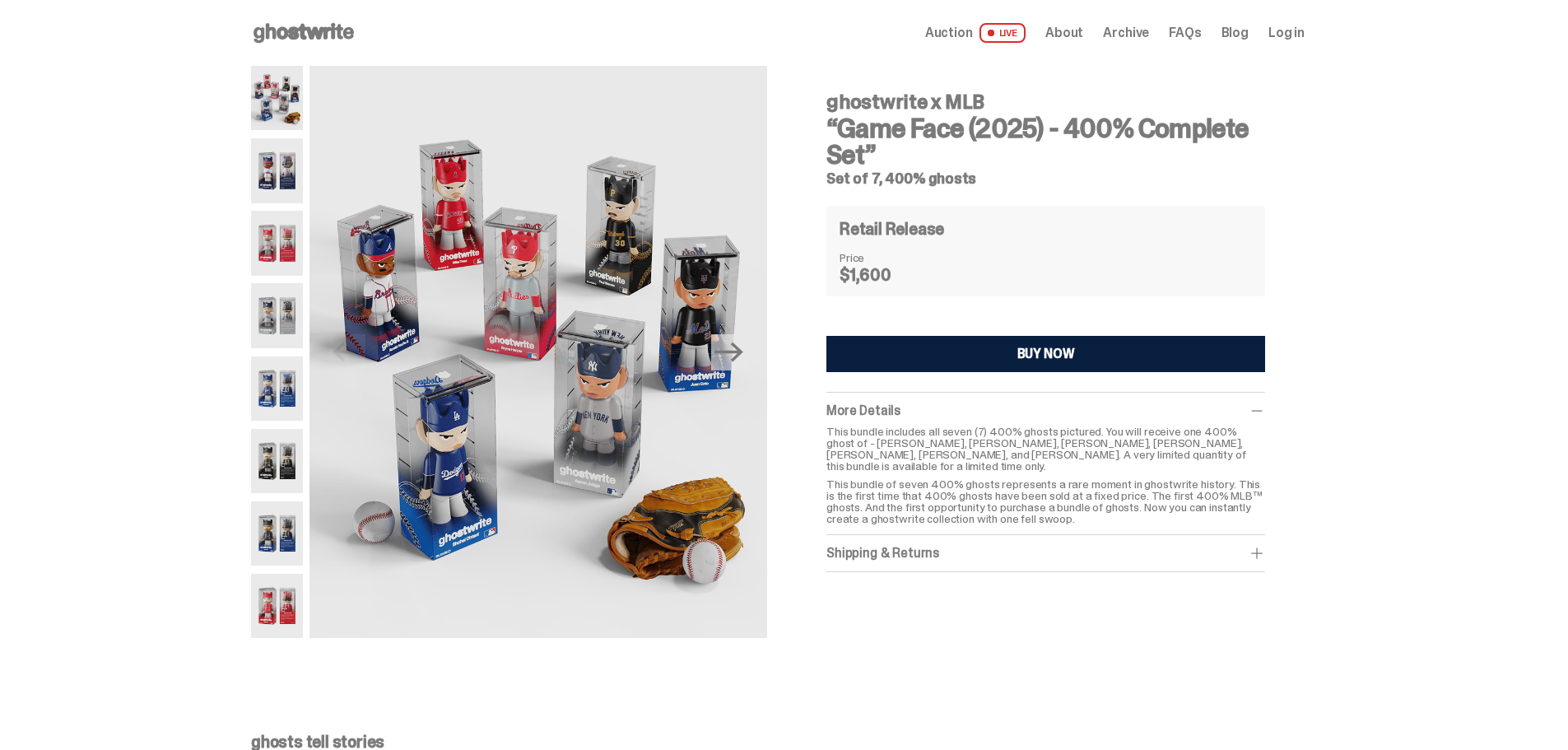
click at [274, 595] on img at bounding box center [276, 606] width 52 height 65
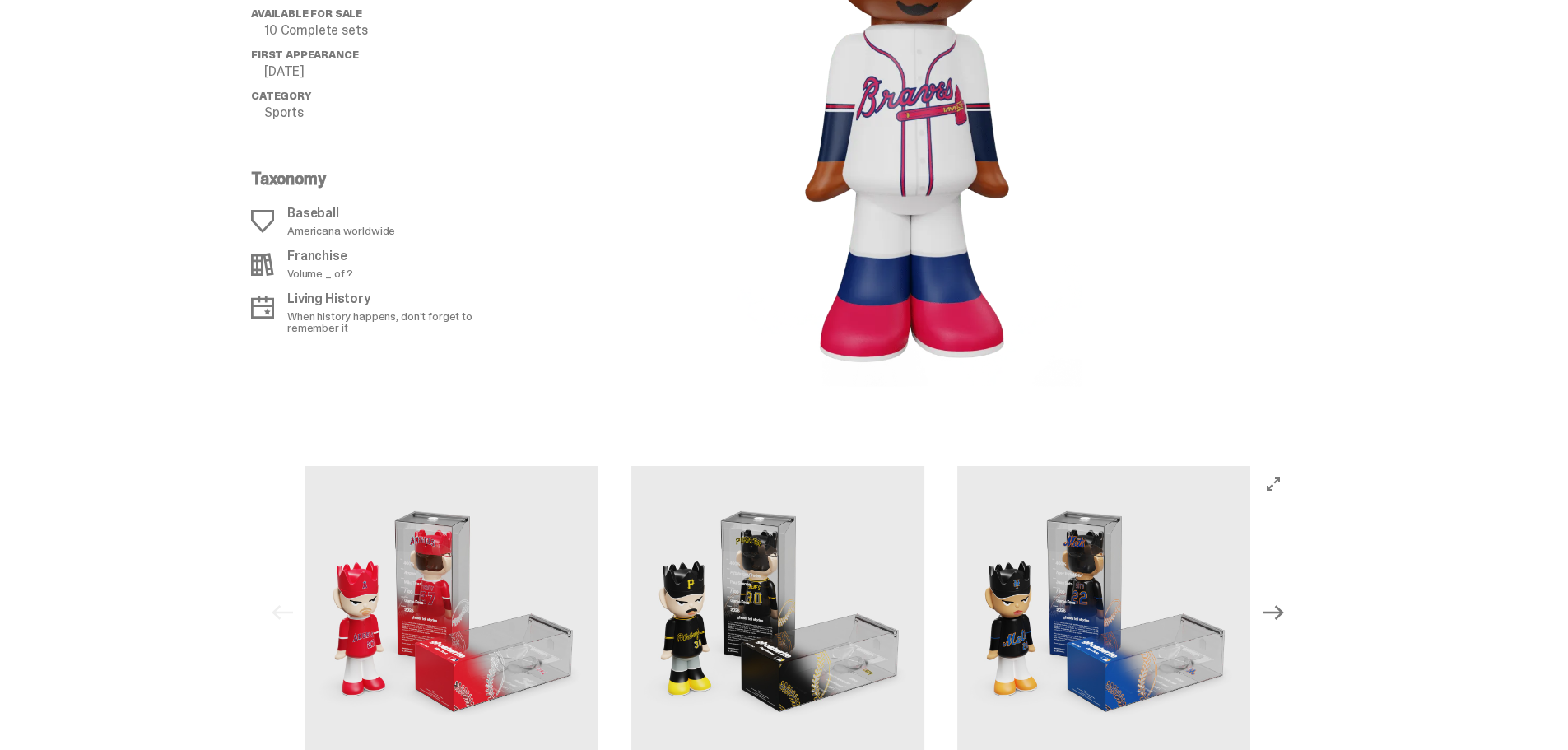
scroll to position [2058, 0]
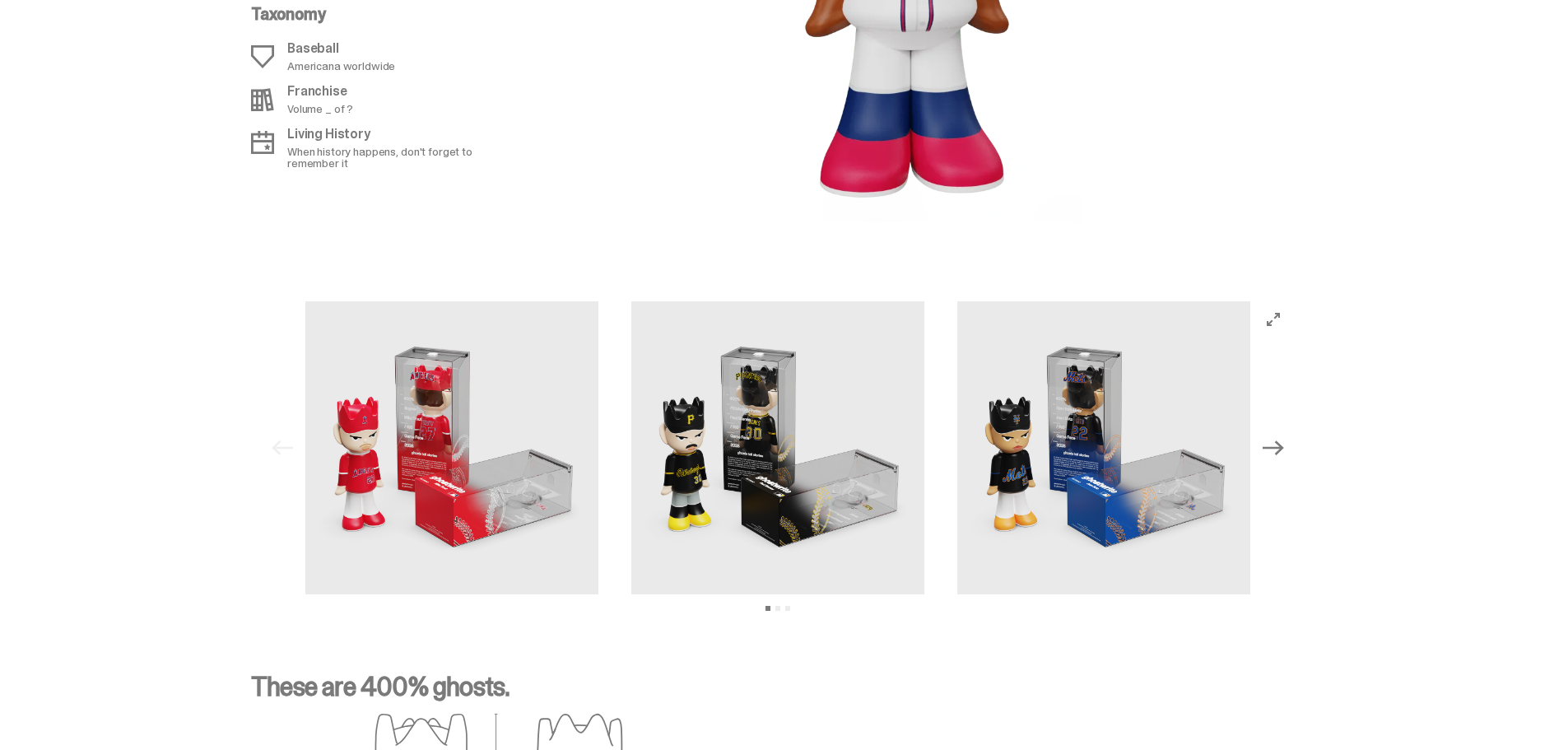
click at [523, 465] on img at bounding box center [451, 447] width 293 height 293
click at [761, 473] on img at bounding box center [777, 447] width 293 height 293
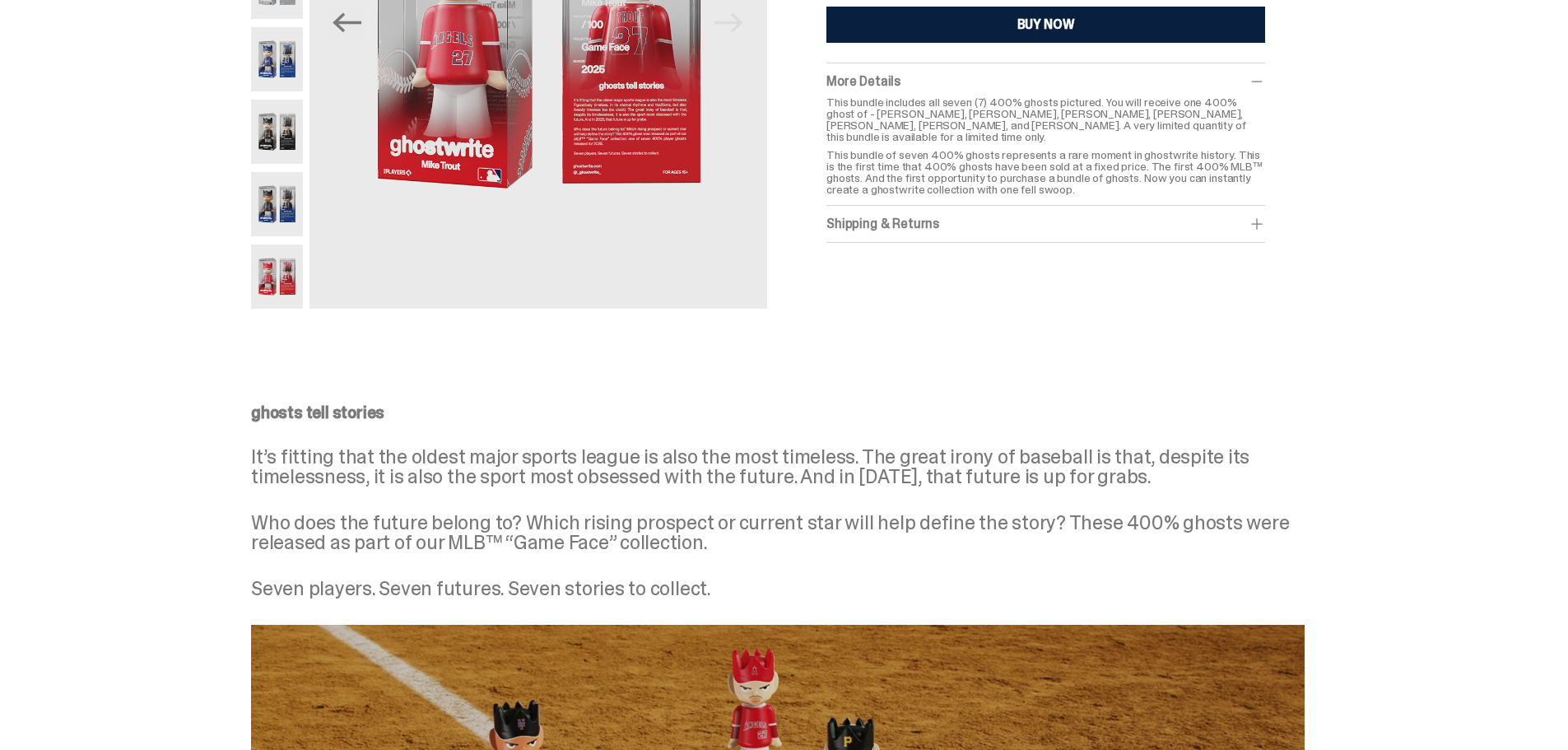
scroll to position [0, 0]
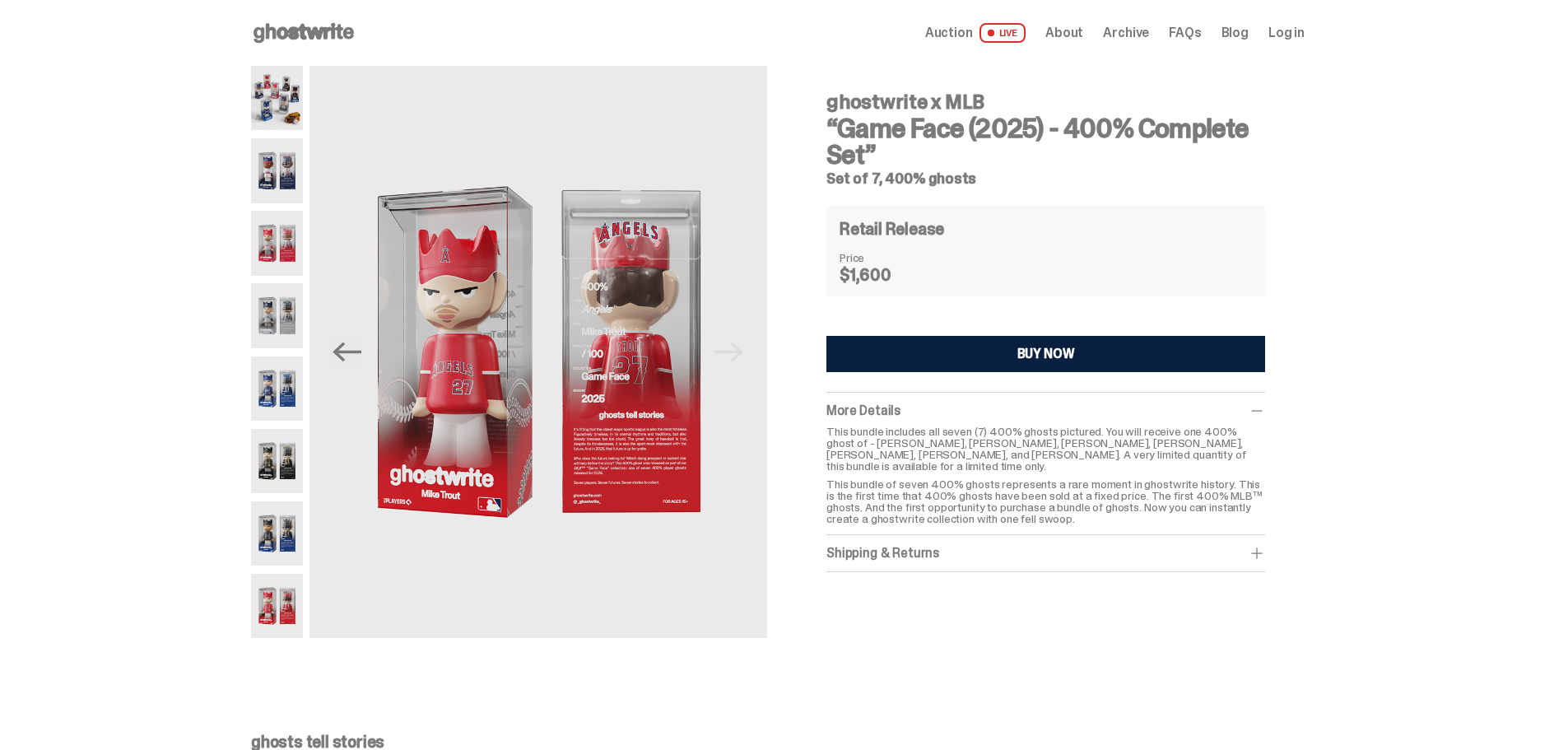
click at [274, 394] on img at bounding box center [276, 389] width 52 height 65
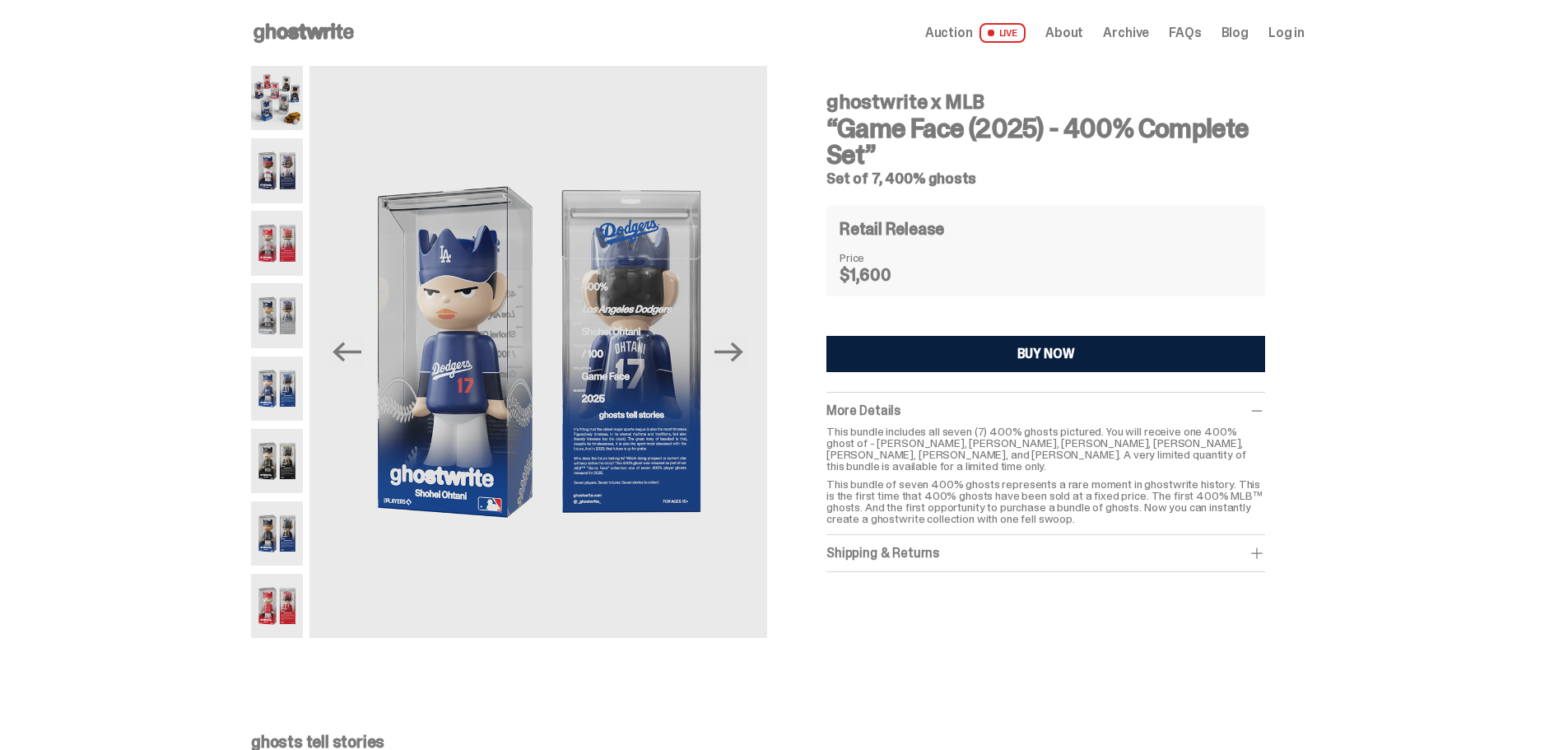
click at [291, 194] on img at bounding box center [276, 170] width 52 height 65
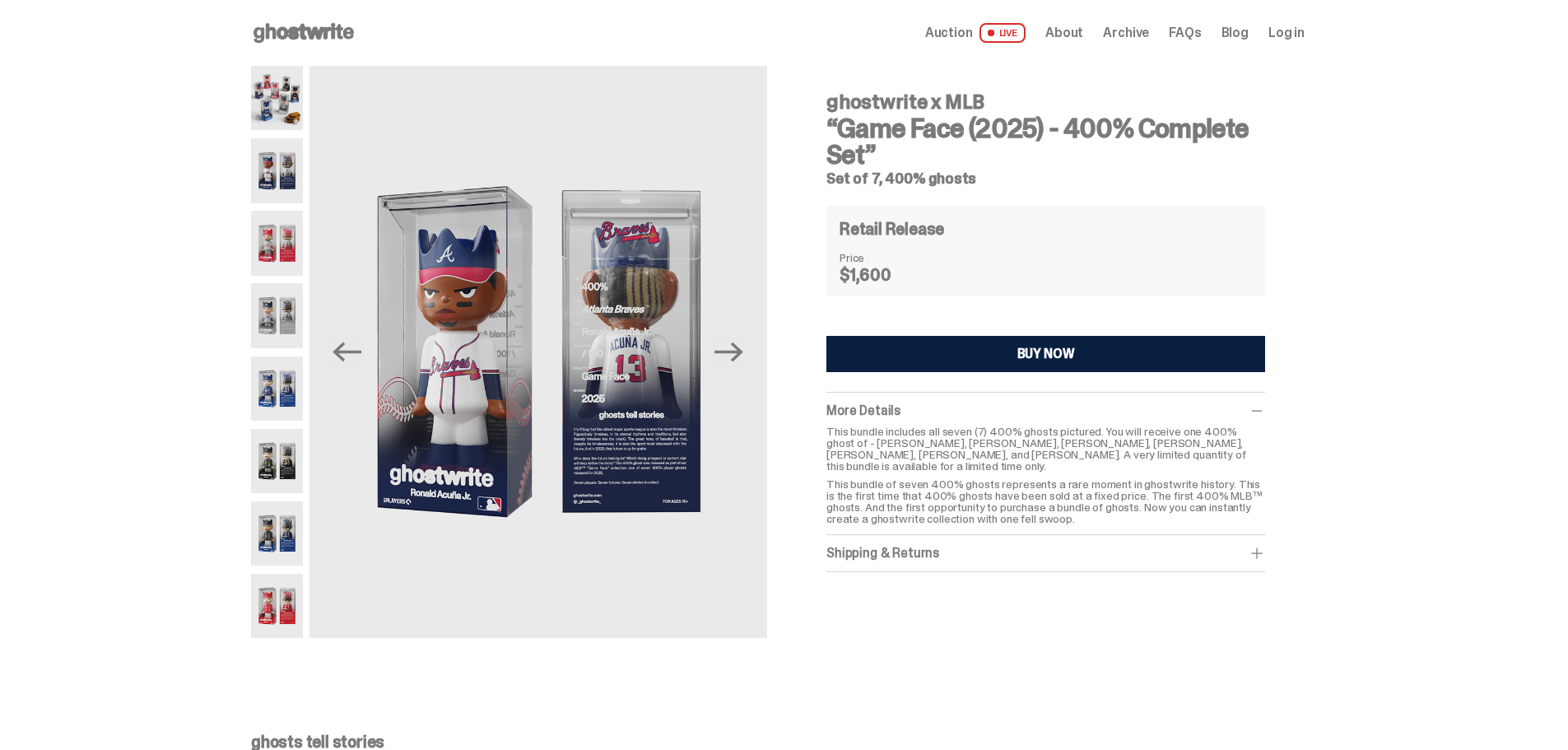
click at [285, 236] on img at bounding box center [276, 243] width 52 height 65
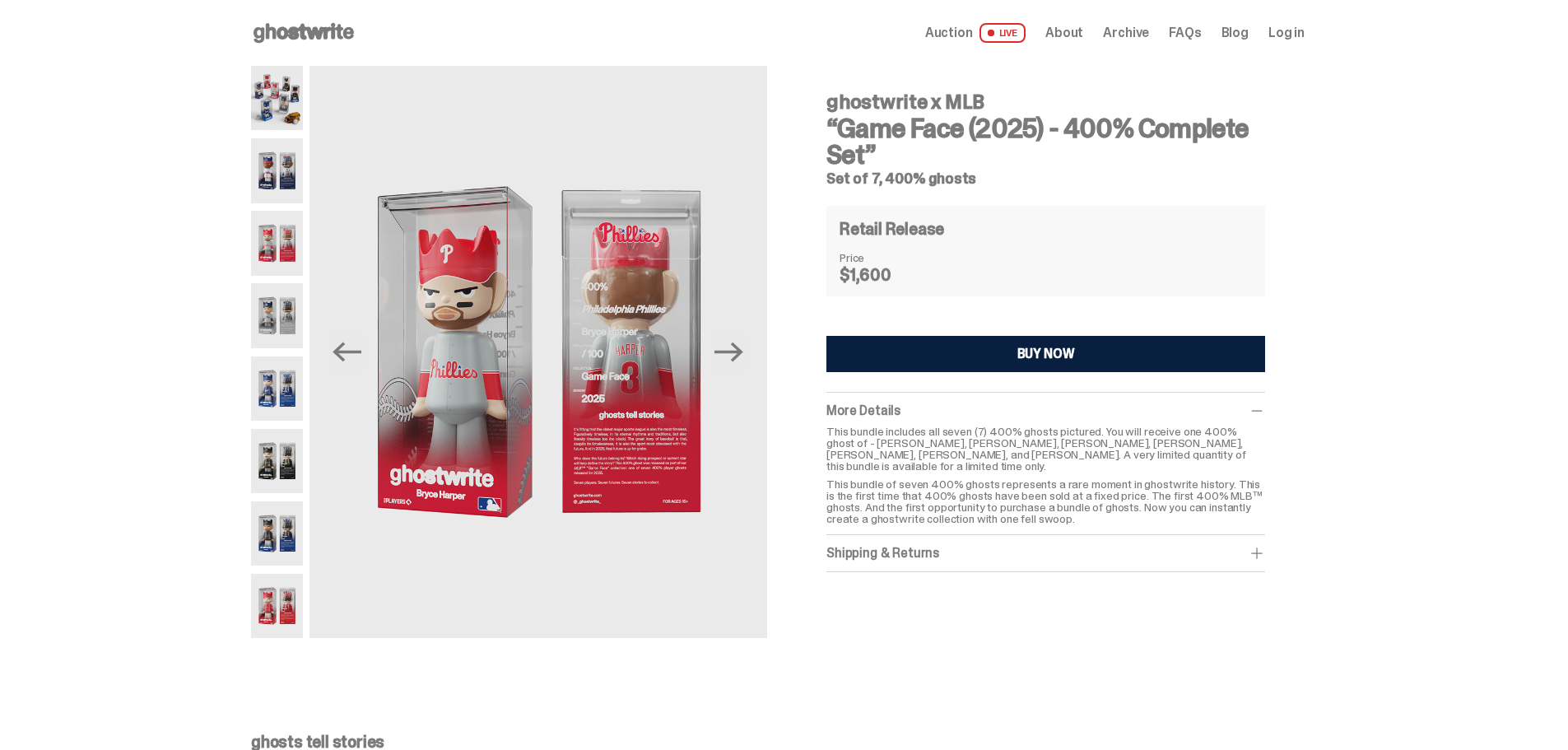
click at [284, 298] on img at bounding box center [276, 315] width 52 height 65
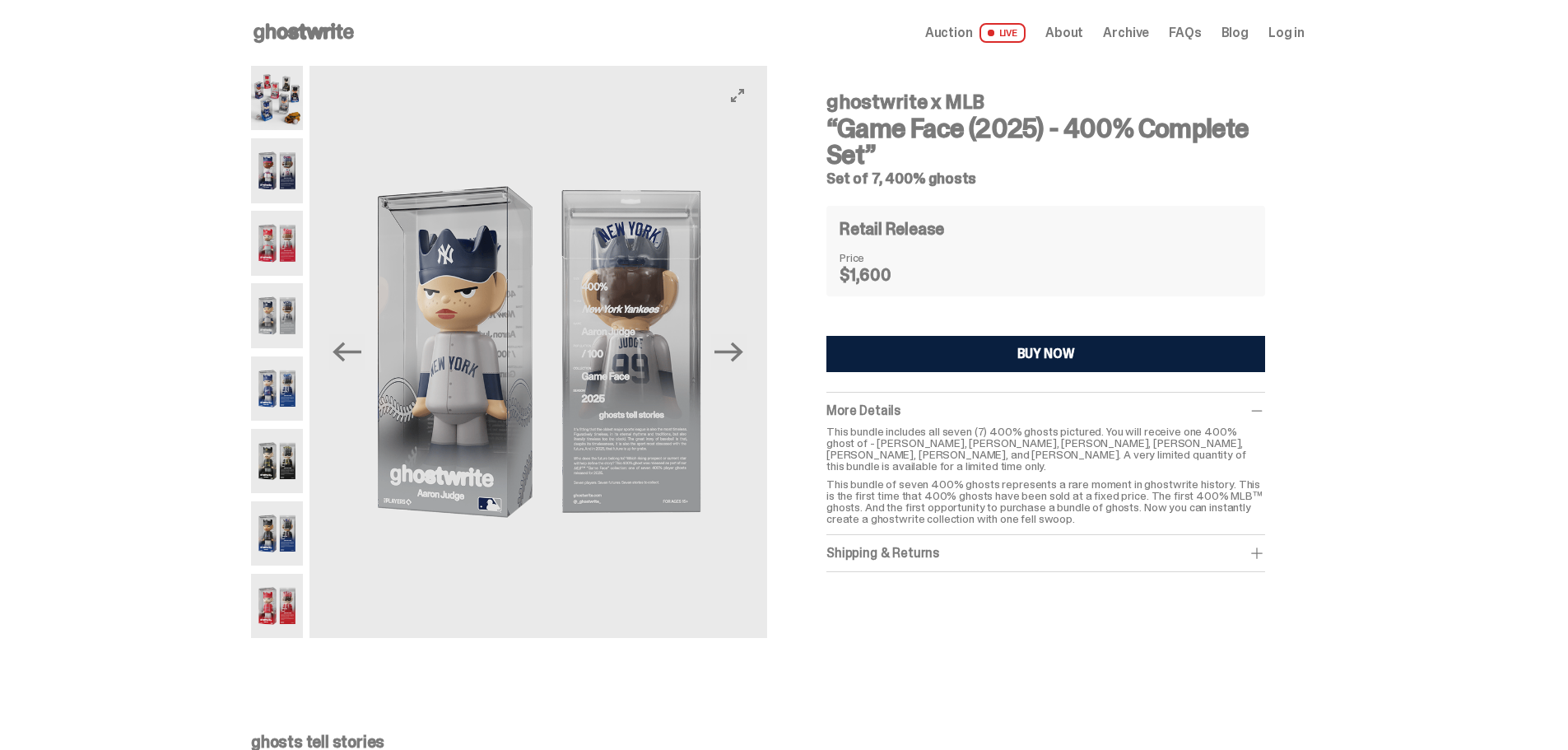
click at [642, 326] on img at bounding box center [538, 352] width 458 height 572
click at [313, 474] on div "Previous Next" at bounding box center [508, 352] width 516 height 572
click at [288, 499] on div at bounding box center [276, 352] width 52 height 572
click at [273, 555] on img at bounding box center [276, 534] width 52 height 65
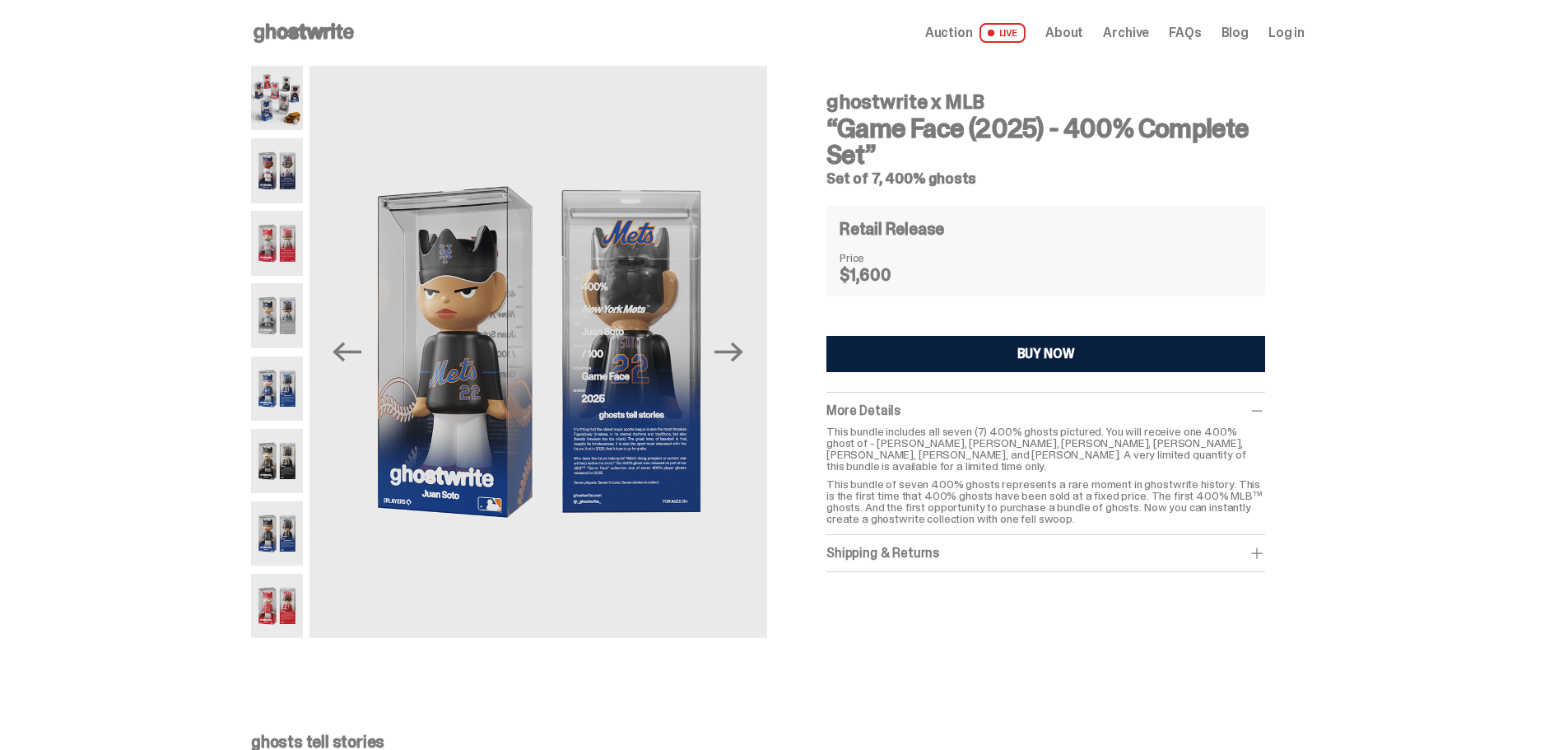
click at [283, 598] on img at bounding box center [276, 606] width 52 height 65
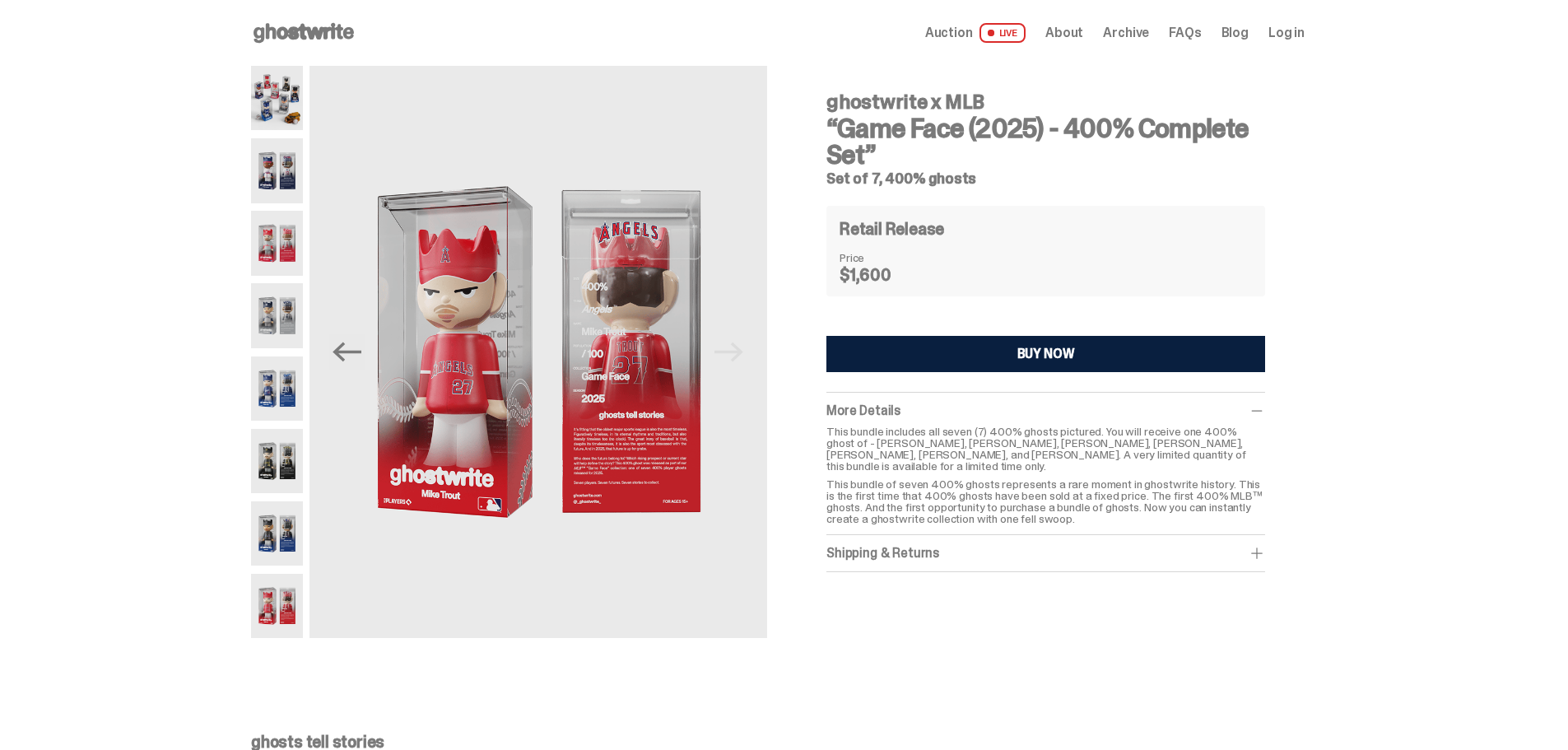
click at [893, 236] on h4 "Retail Release" at bounding box center [892, 228] width 105 height 17
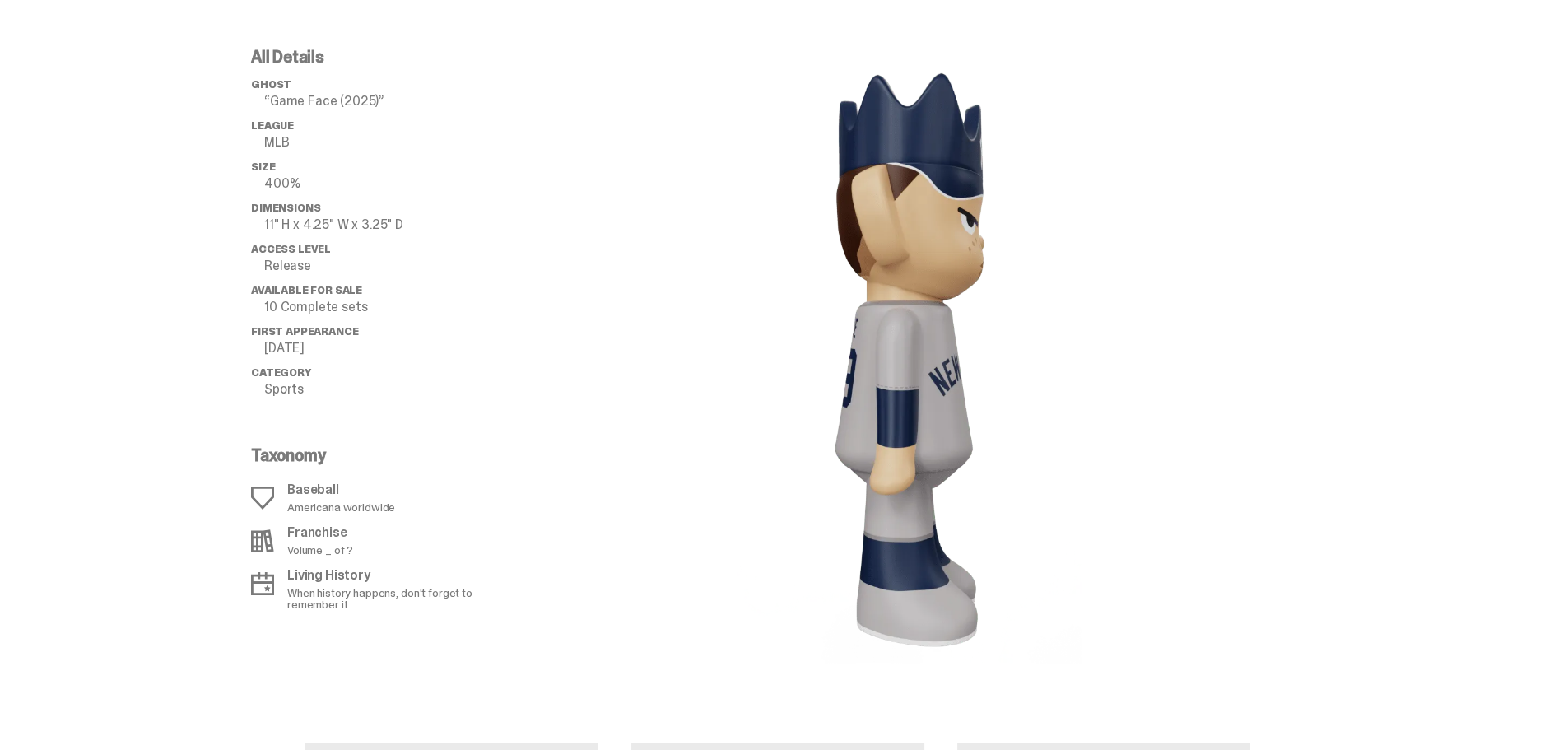
scroll to position [1647, 0]
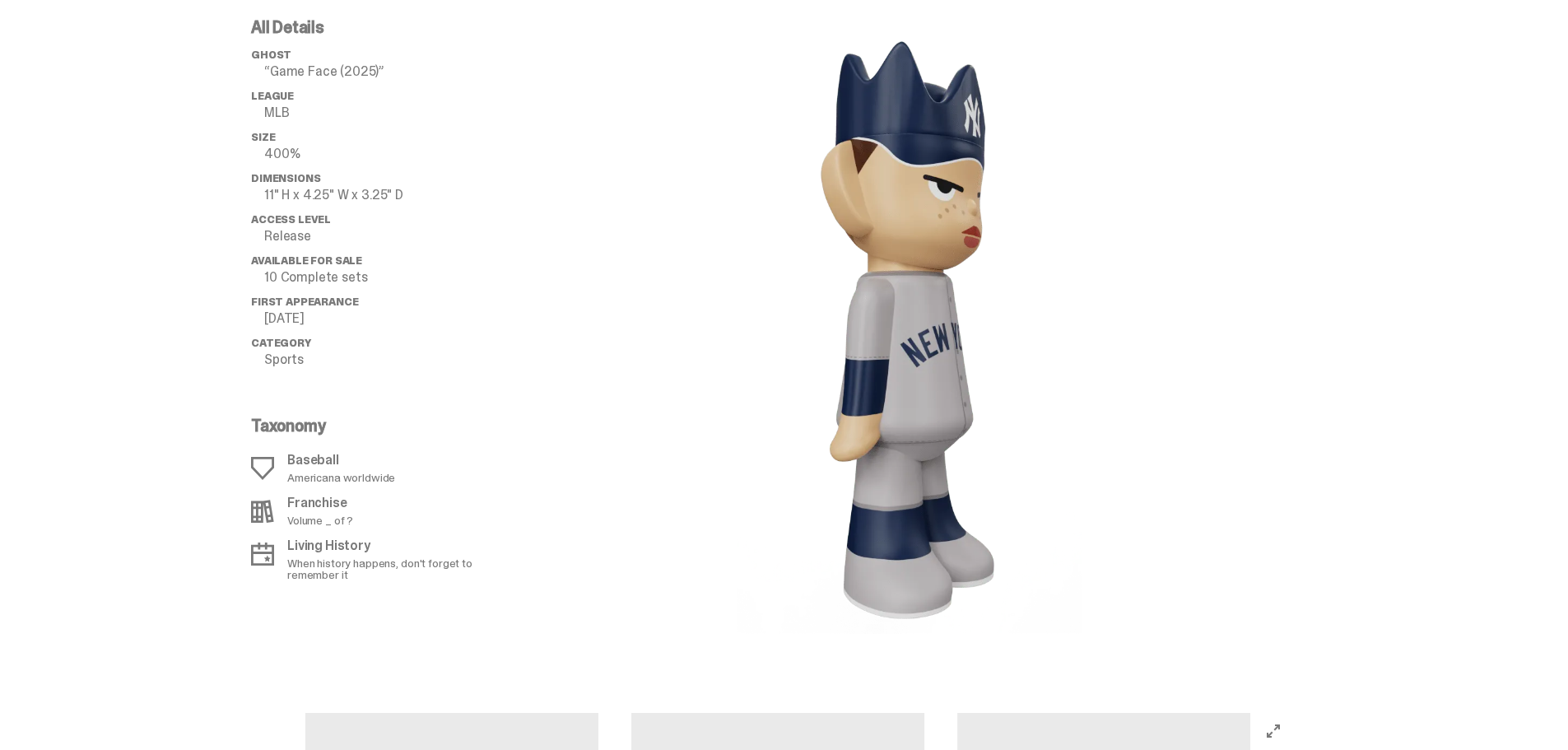
click at [888, 294] on image "lottie-animation-container" at bounding box center [909, 326] width 346 height 615
drag, startPoint x: 882, startPoint y: 294, endPoint x: 765, endPoint y: 328, distance: 121.8
click at [726, 323] on div at bounding box center [909, 326] width 790 height 615
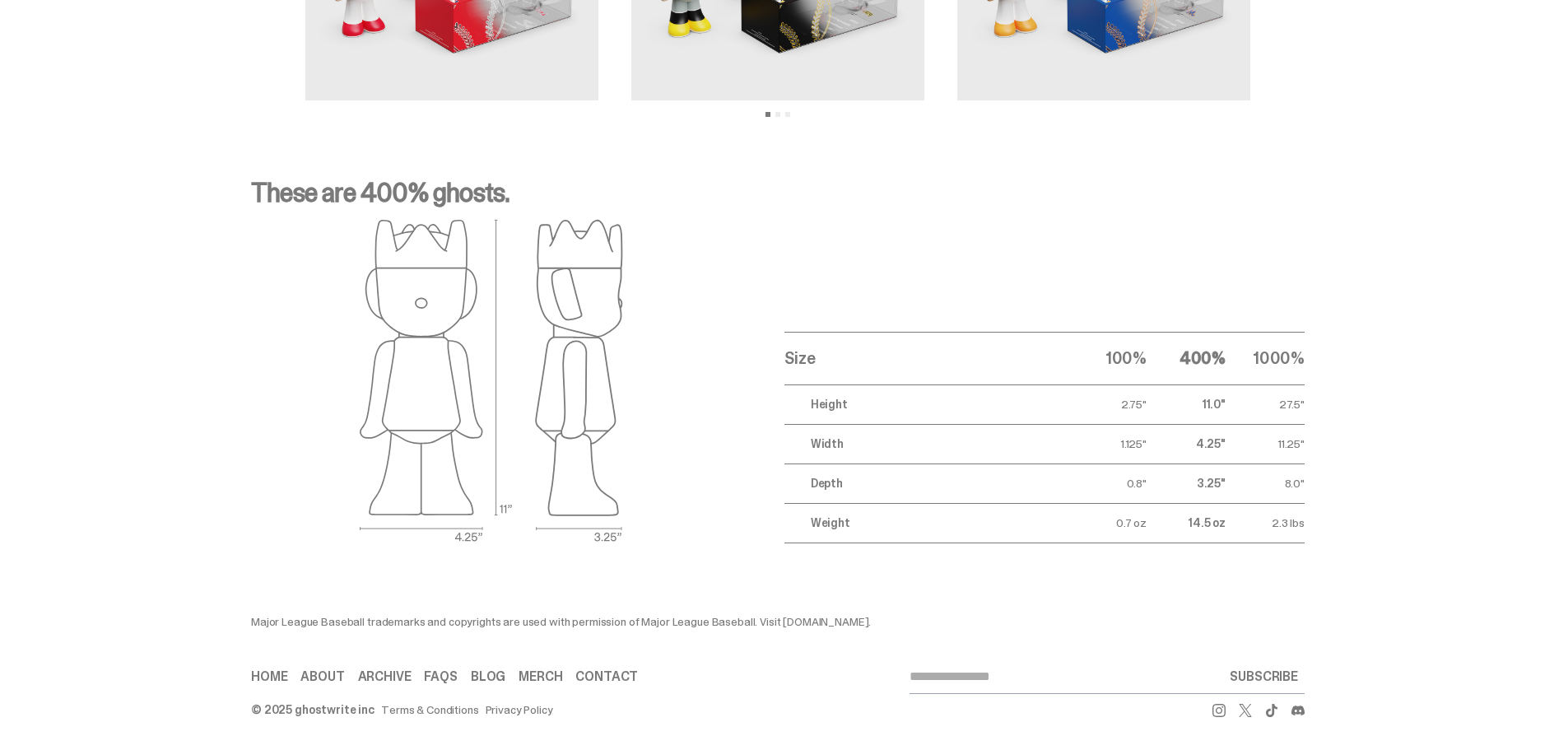
scroll to position [2564, 0]
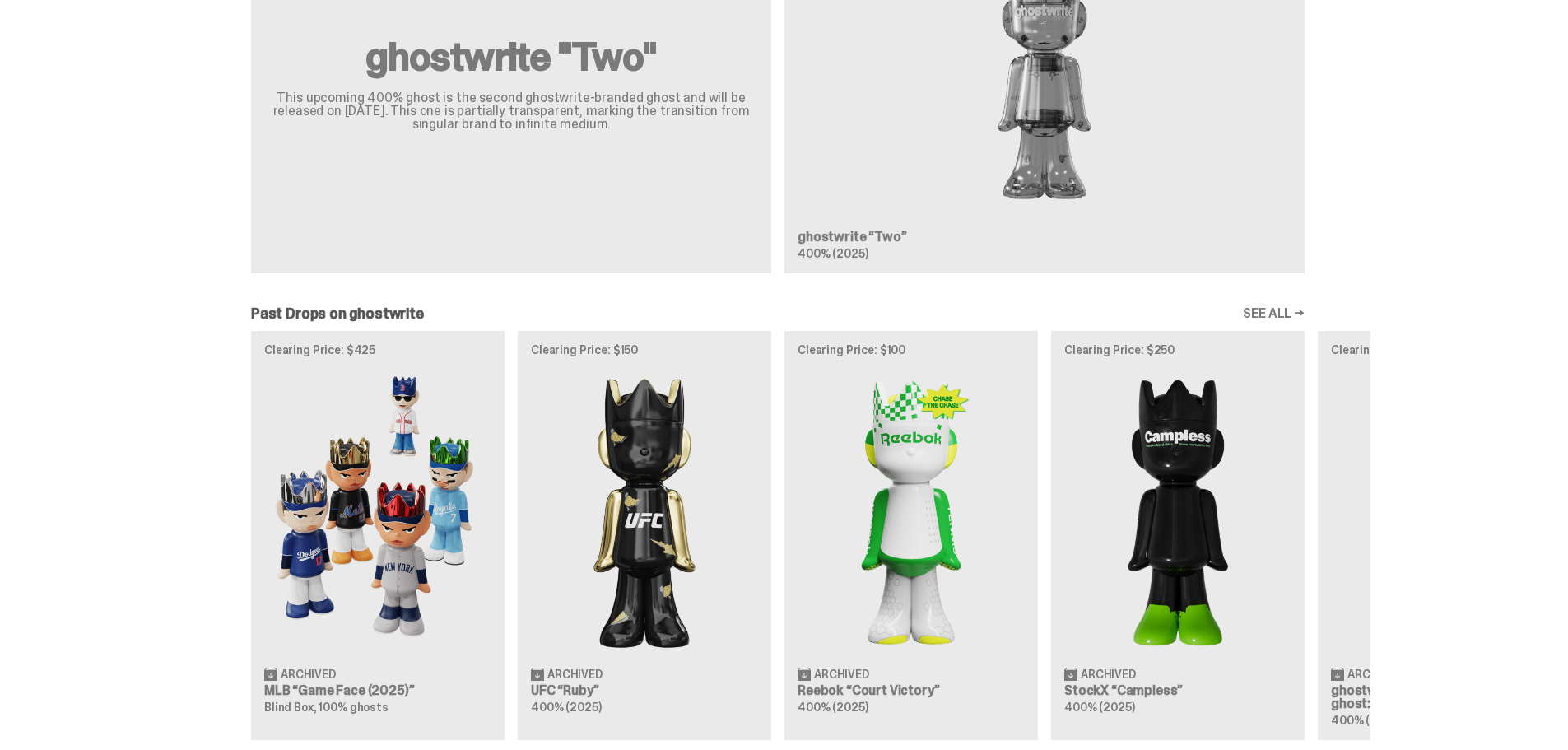
scroll to position [1647, 0]
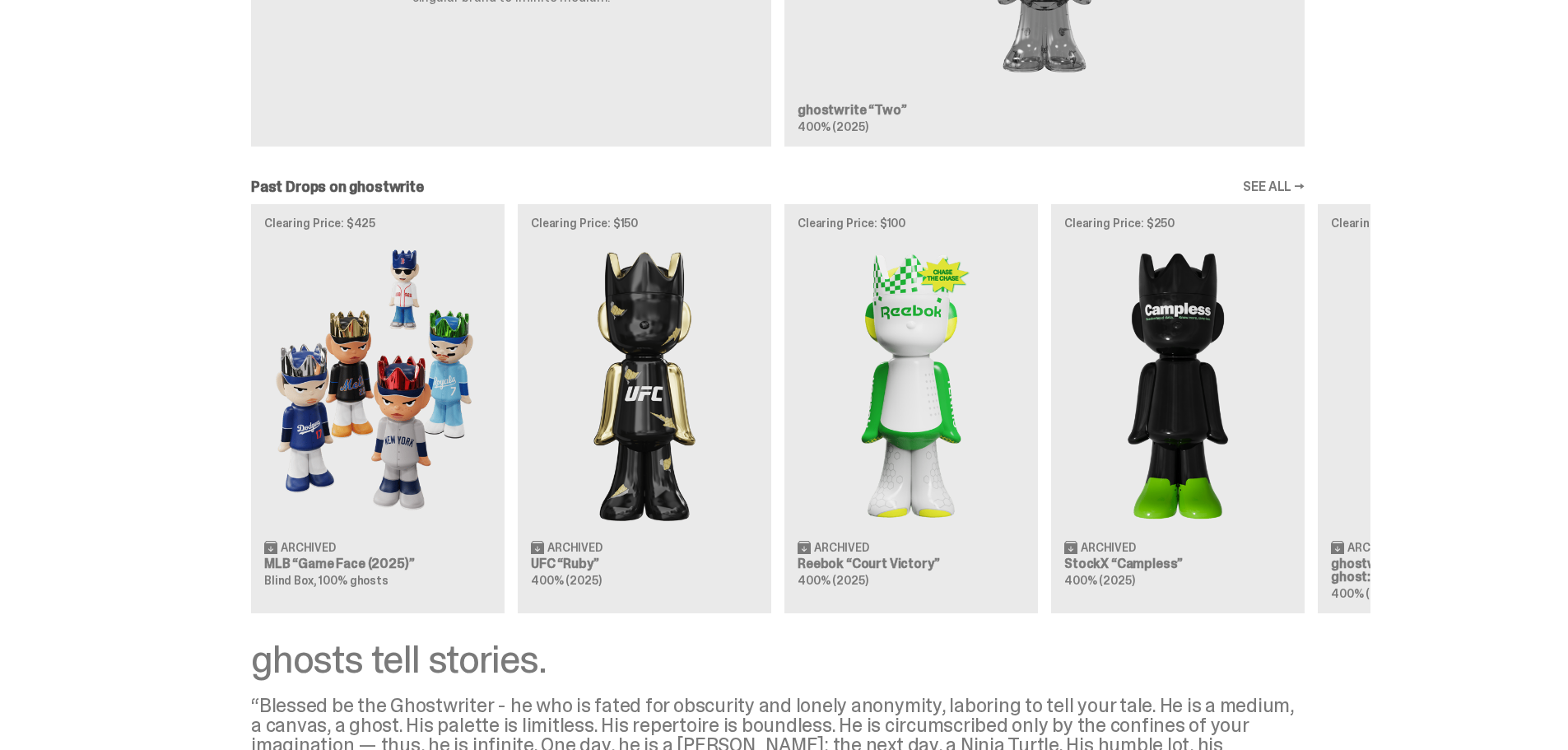
click at [642, 428] on div "Clearing Price: $425 Archived MLB “Game Face (2025)” Blind Box, 100% ghosts Cle…" at bounding box center [777, 408] width 1185 height 408
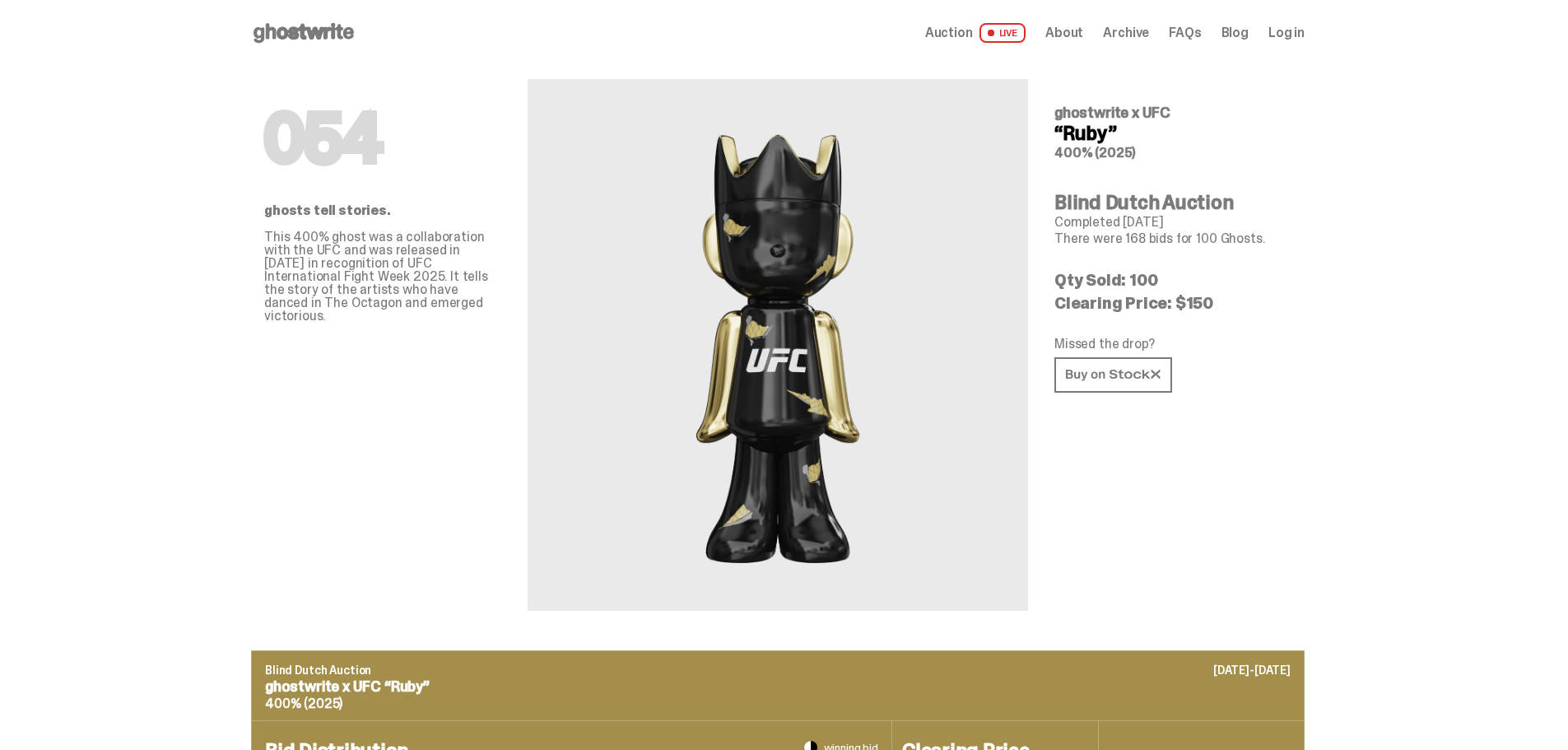
scroll to position [1647, 0]
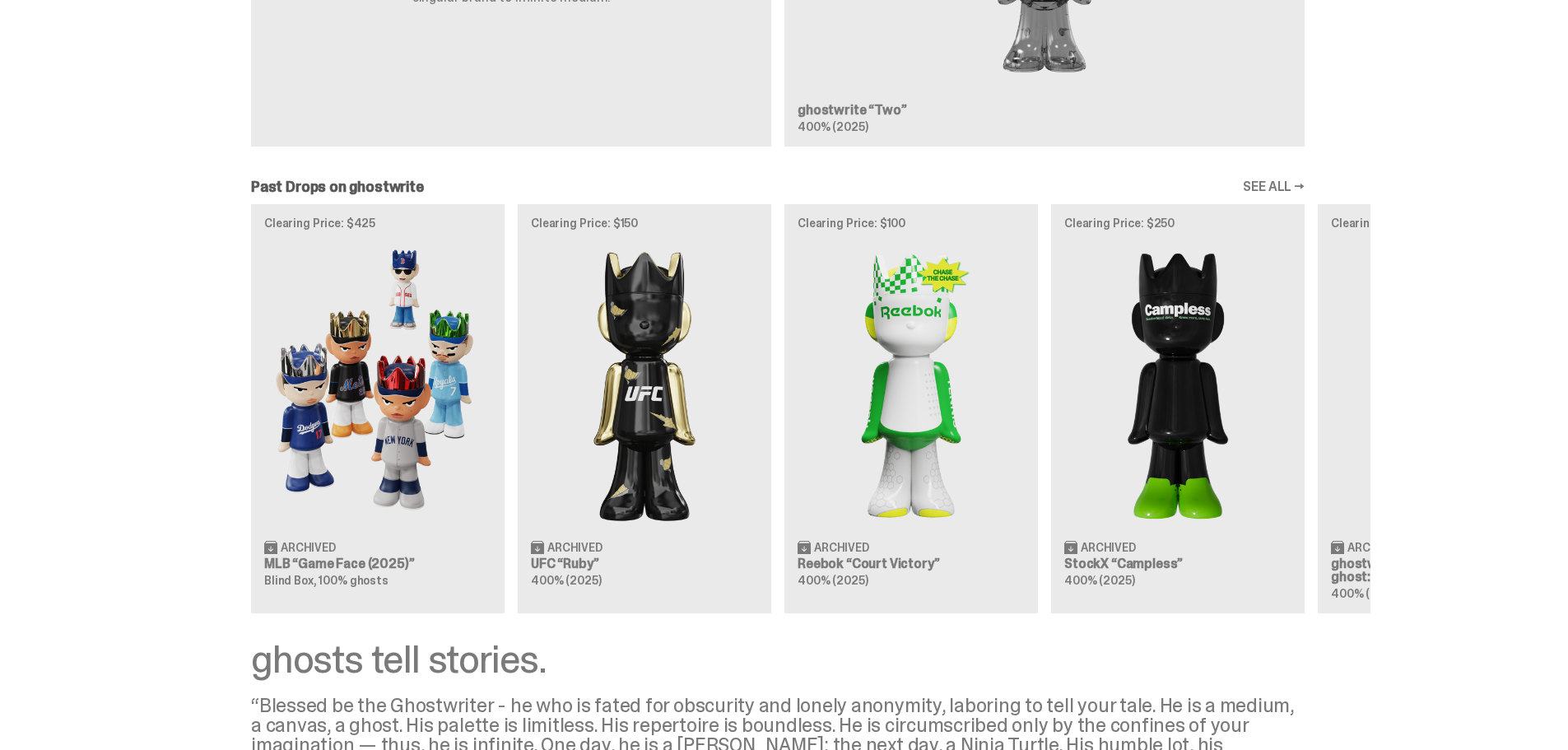
click at [1388, 420] on div "Past Drops on ghostwrite SEE ALL → Clearing Price: $425 Archived MLB “Game Face…" at bounding box center [777, 396] width 1555 height 433
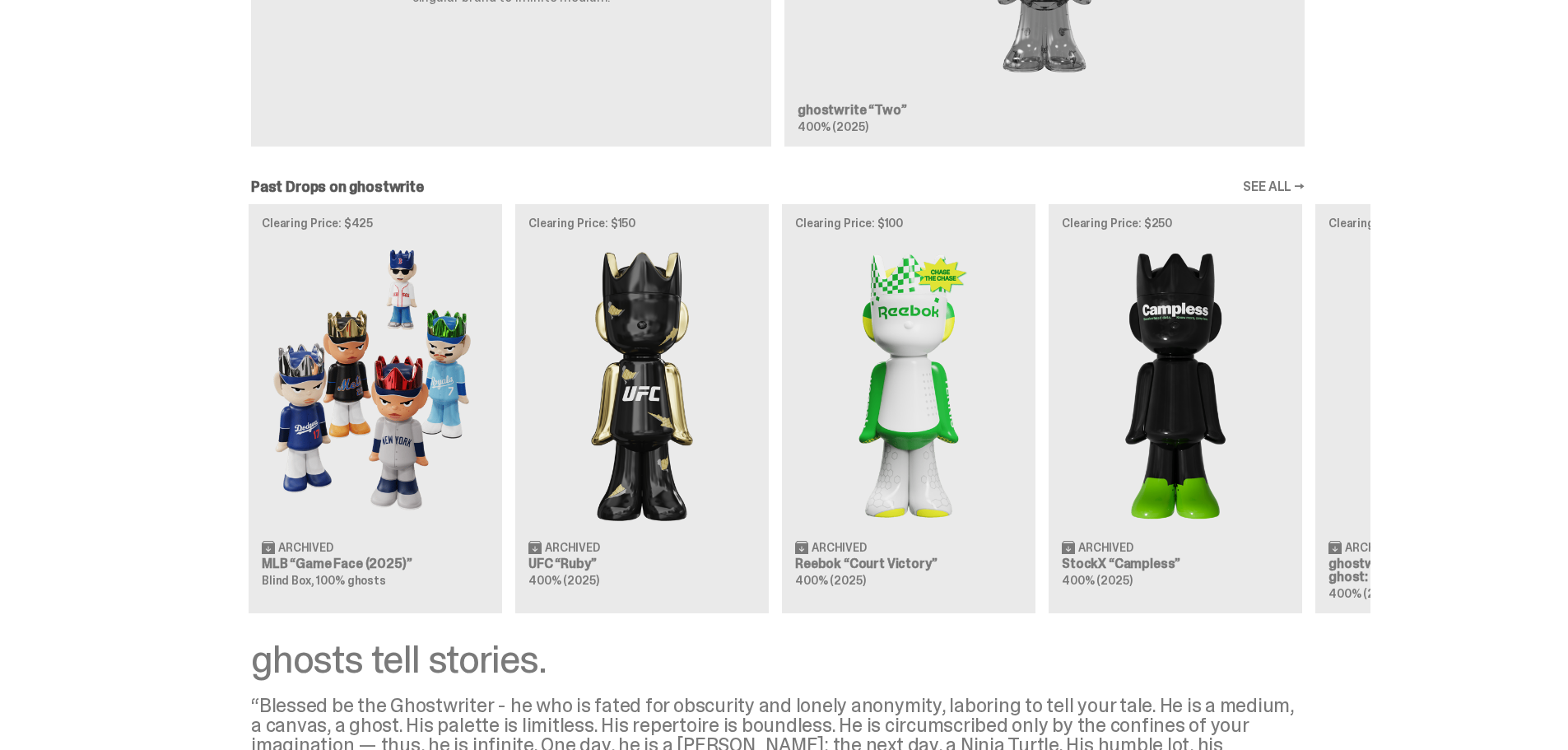
click at [1329, 400] on div "Clearing Price: $425 Archived MLB “Game Face (2025)” Blind Box, 100% ghosts Cle…" at bounding box center [777, 408] width 1185 height 408
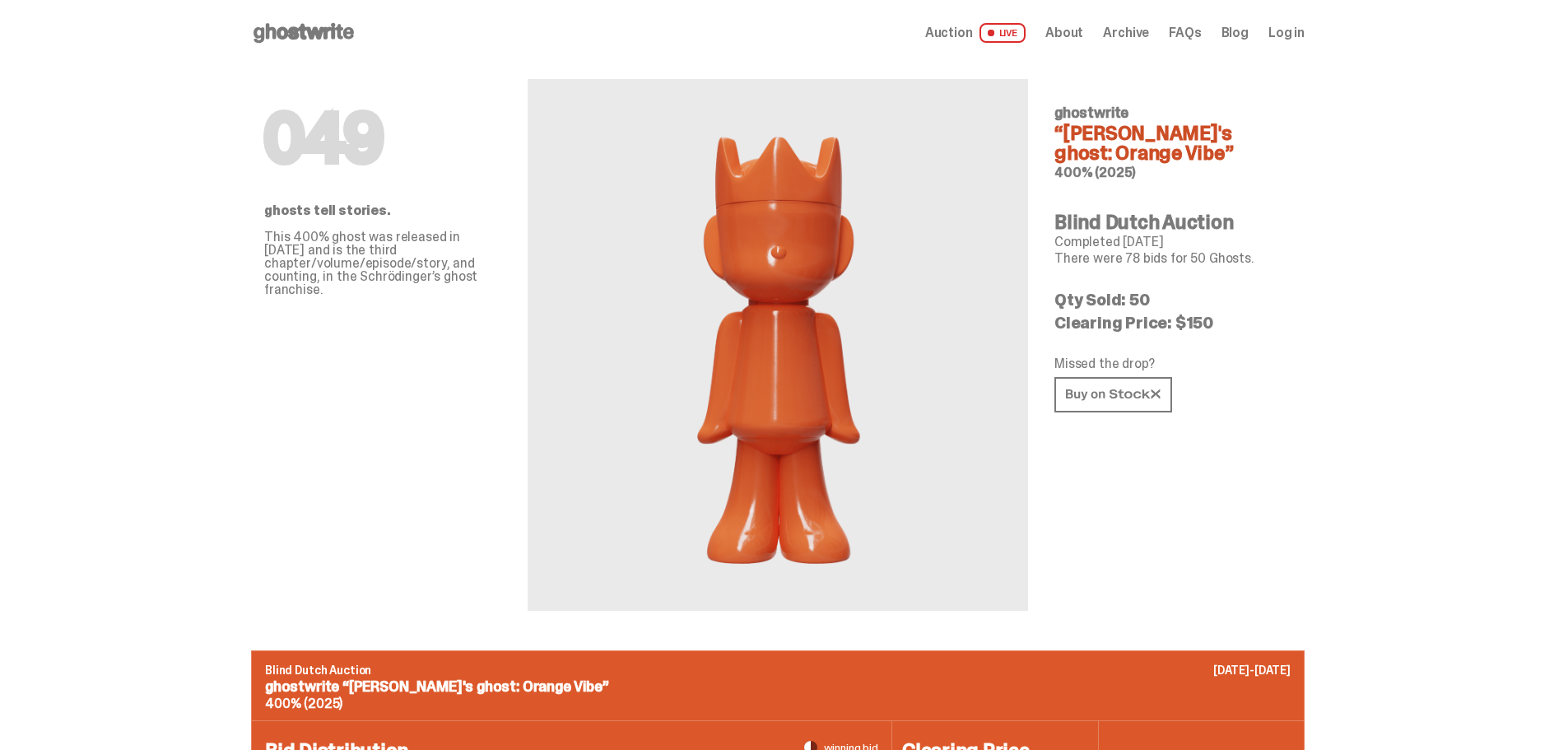
scroll to position [1647, 0]
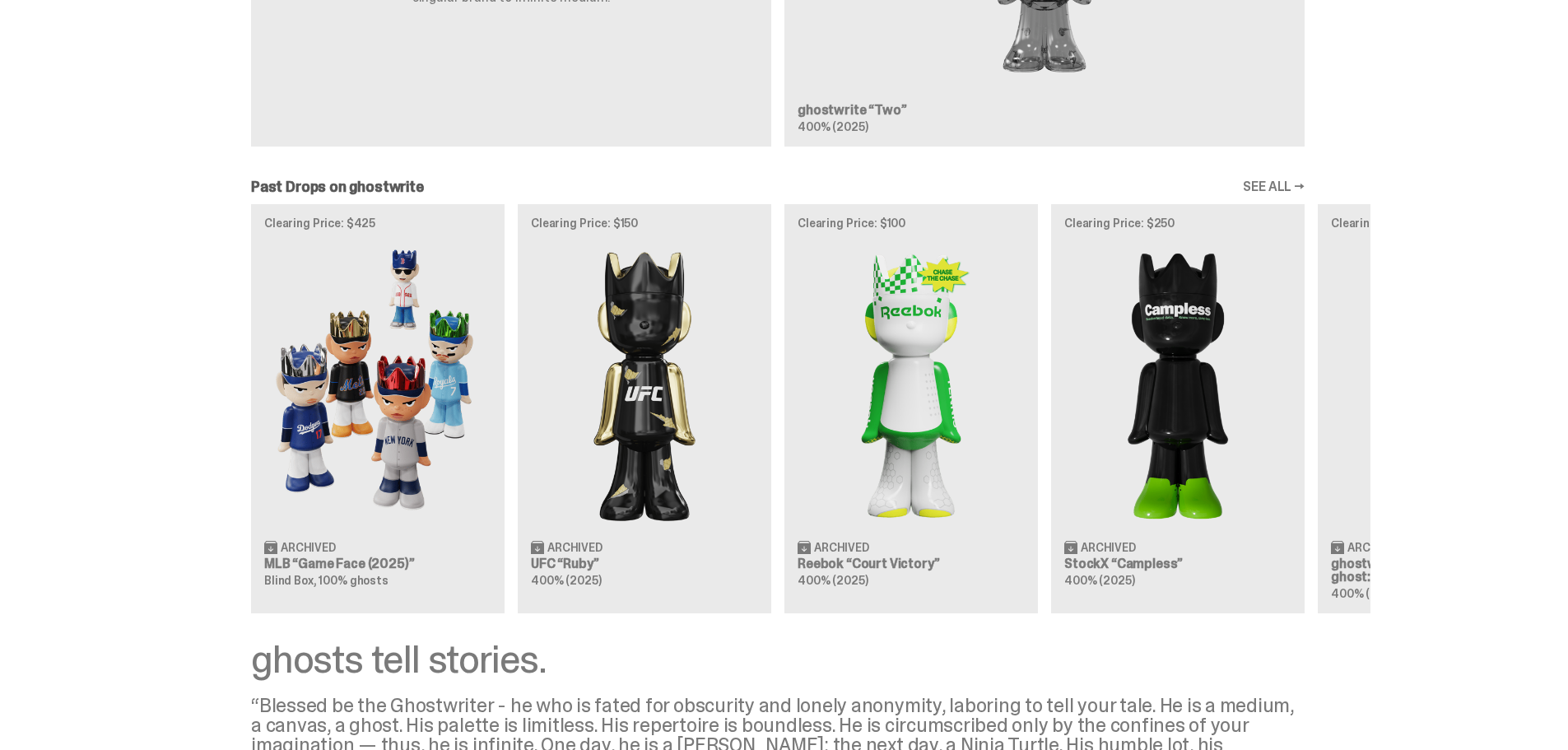
click at [378, 413] on div "Clearing Price: $425 Archived MLB “Game Face (2025)” Blind Box, 100% ghosts Cle…" at bounding box center [777, 408] width 1185 height 408
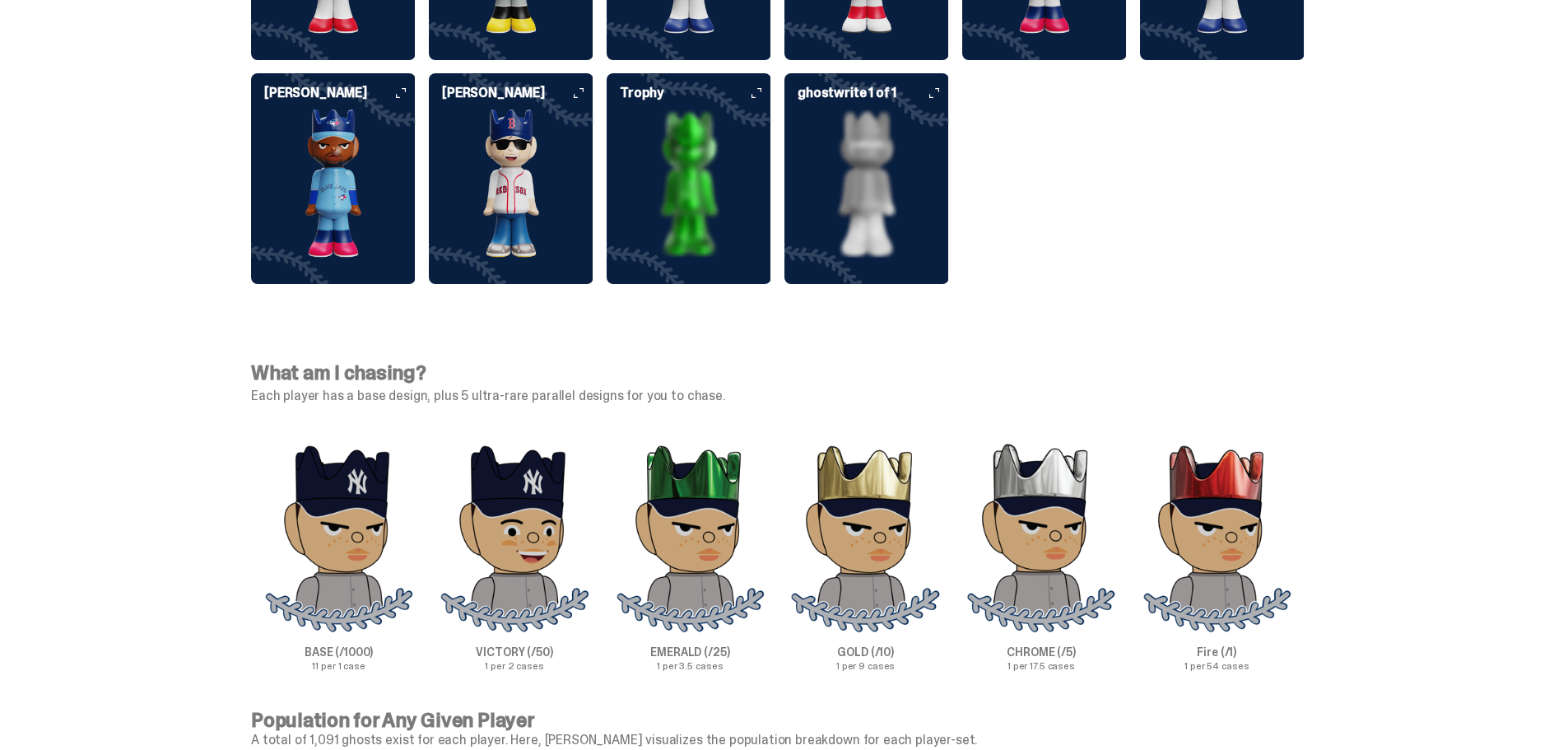
scroll to position [5105, 0]
